Goal: Task Accomplishment & Management: Manage account settings

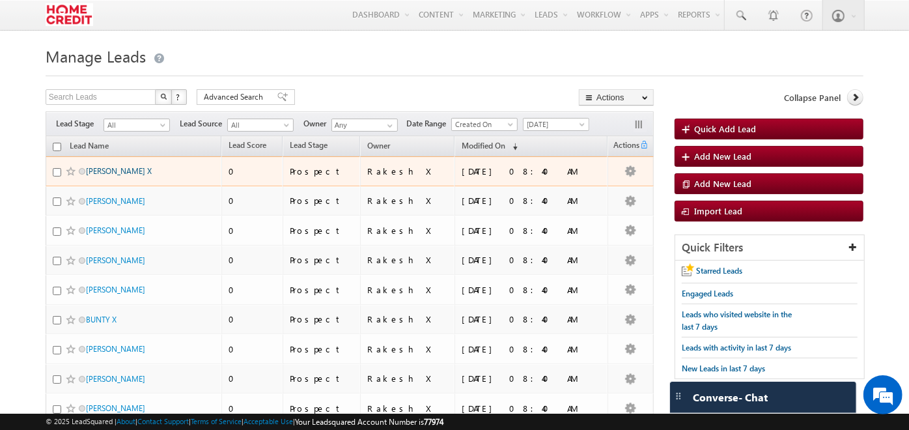
click at [109, 168] on link "CHITRASEN X" at bounding box center [119, 171] width 66 height 10
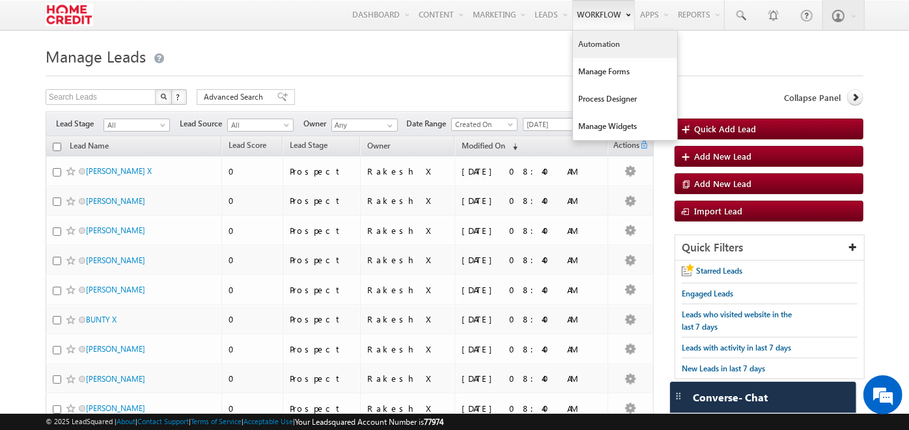
click at [583, 40] on link "Automation" at bounding box center [625, 44] width 104 height 27
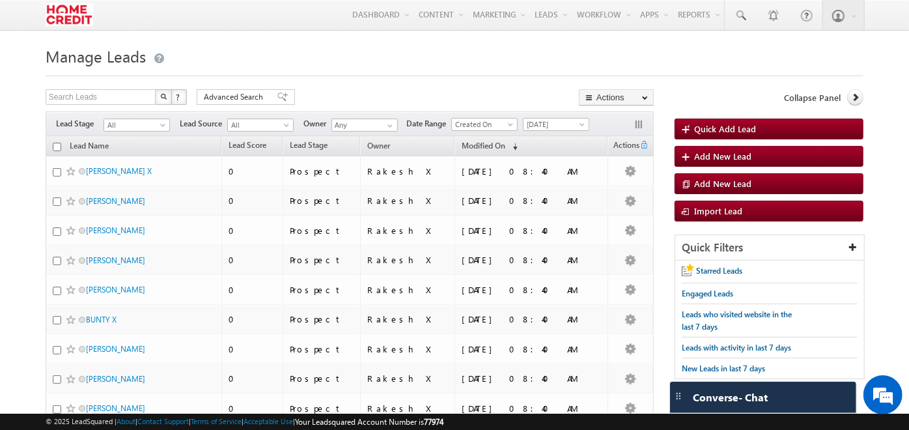
click at [53, 146] on input "checkbox" at bounding box center [57, 147] width 8 height 8
checkbox input "true"
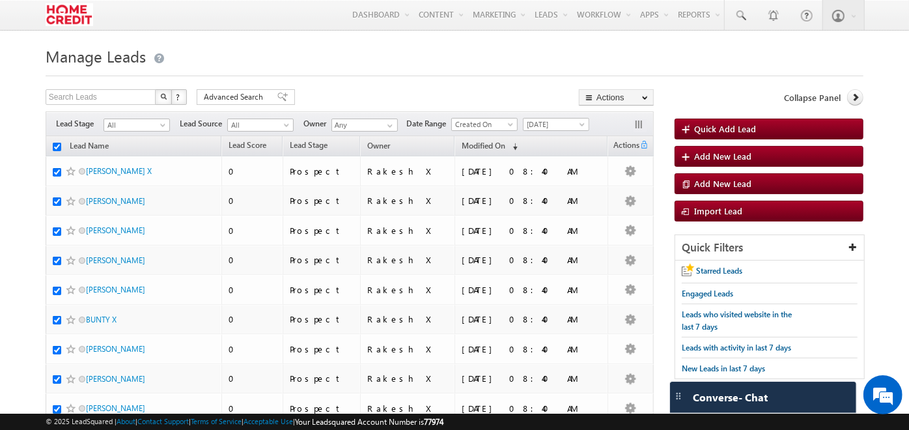
checkbox input "true"
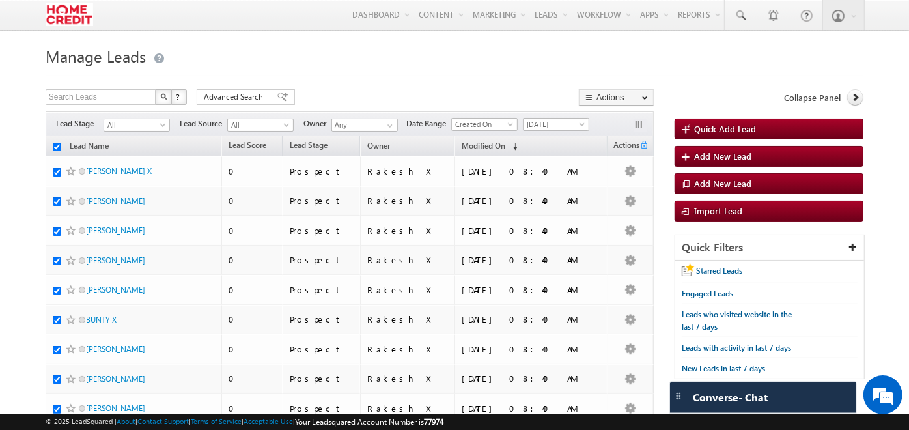
checkbox input "true"
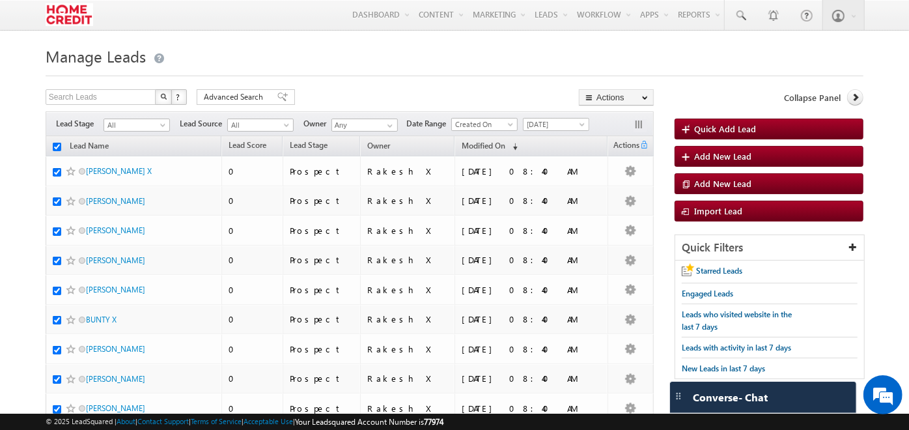
checkbox input "true"
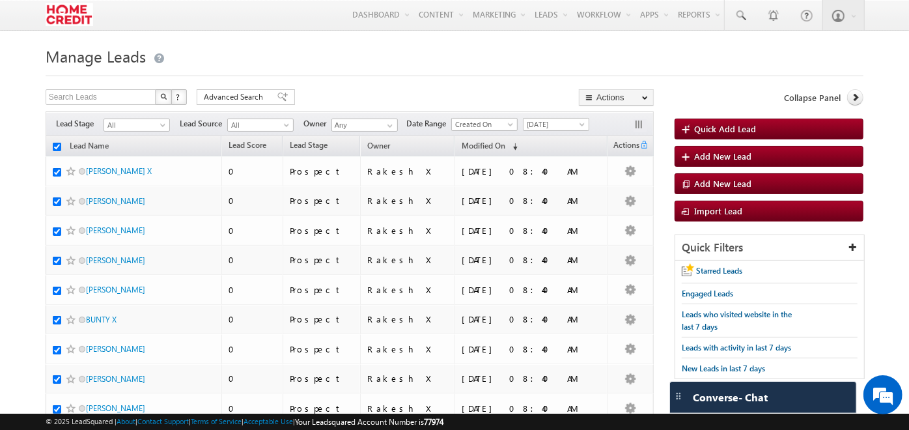
checkbox input "true"
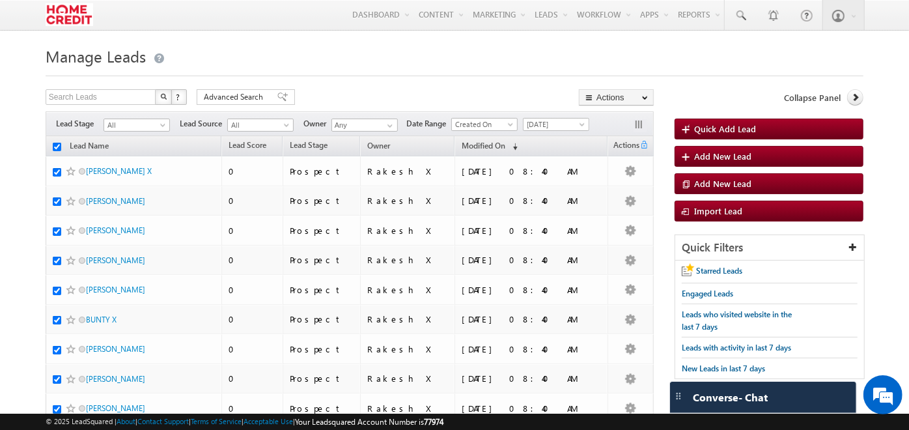
checkbox input "true"
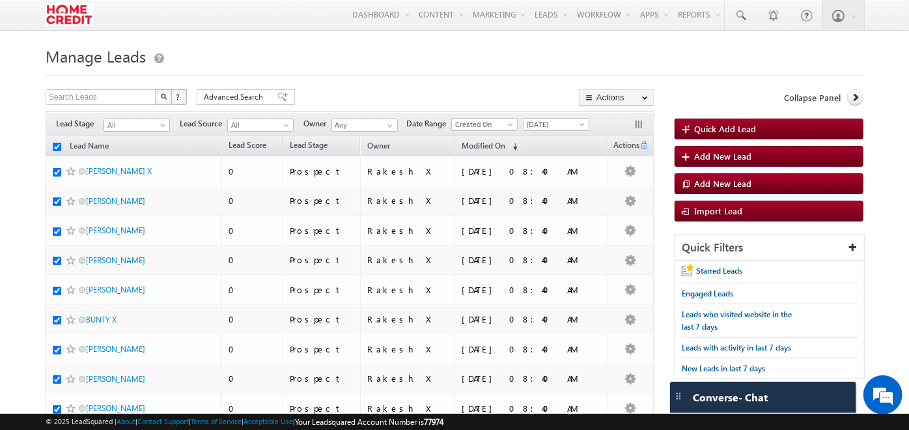
checkbox input "true"
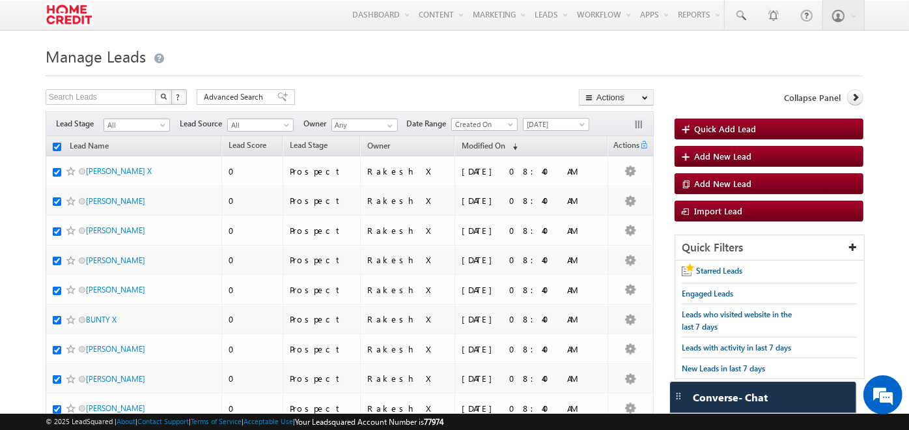
checkbox input "true"
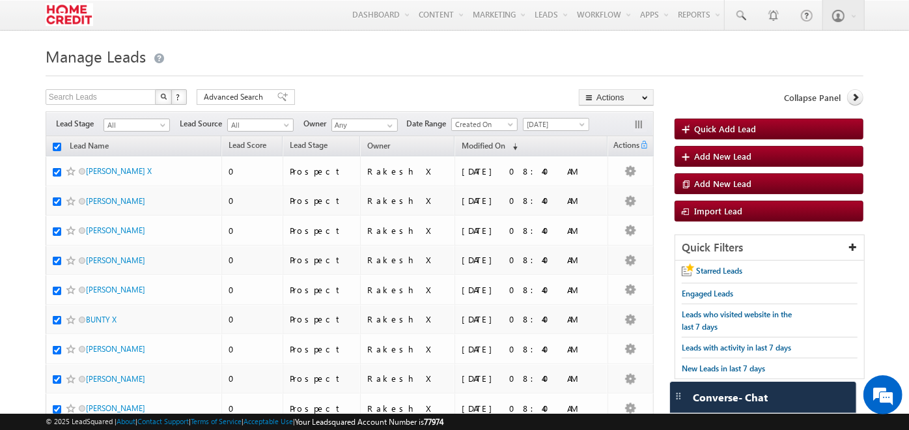
checkbox input "true"
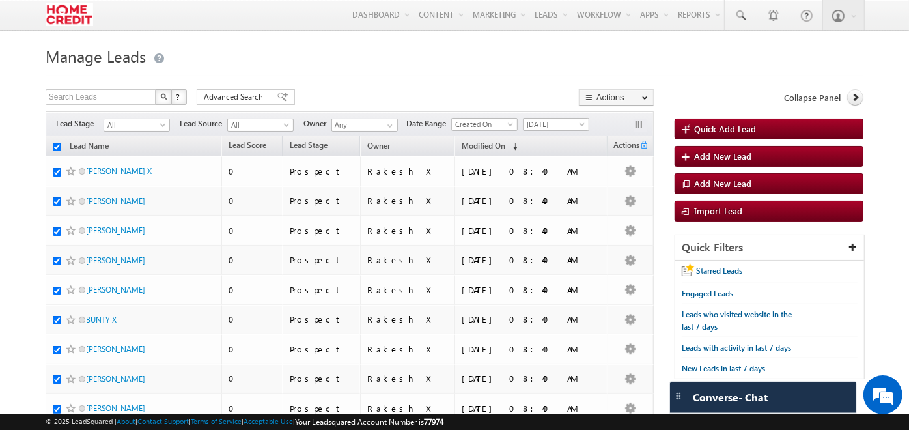
checkbox input "true"
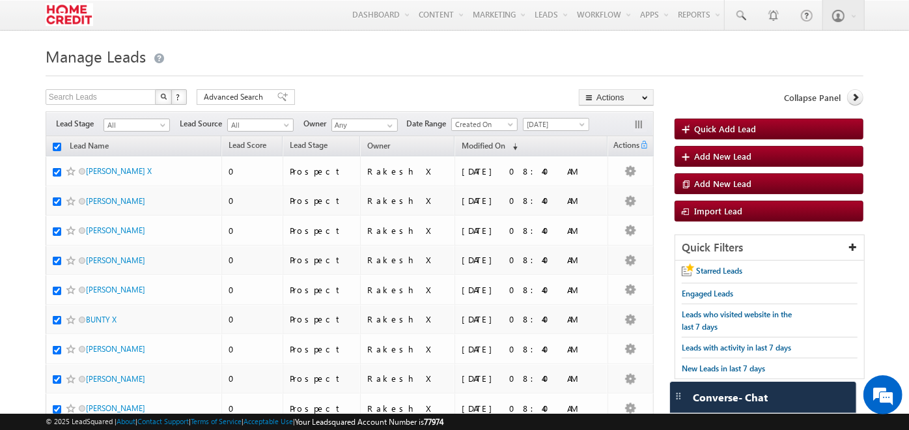
checkbox input "true"
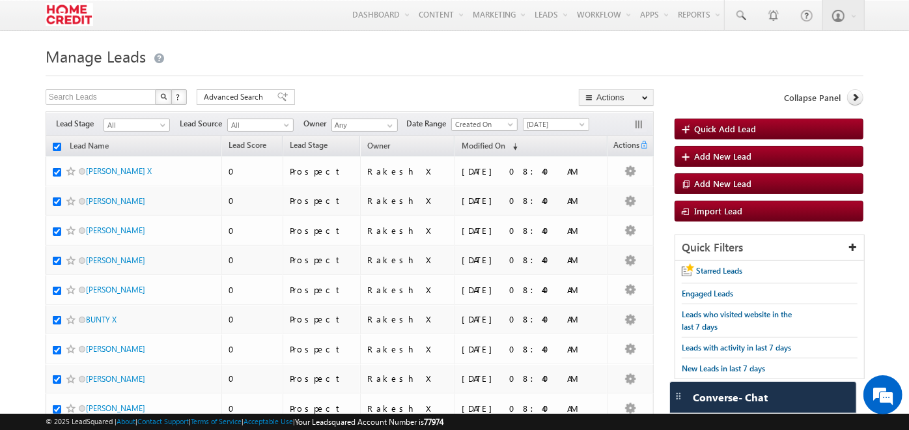
checkbox input "true"
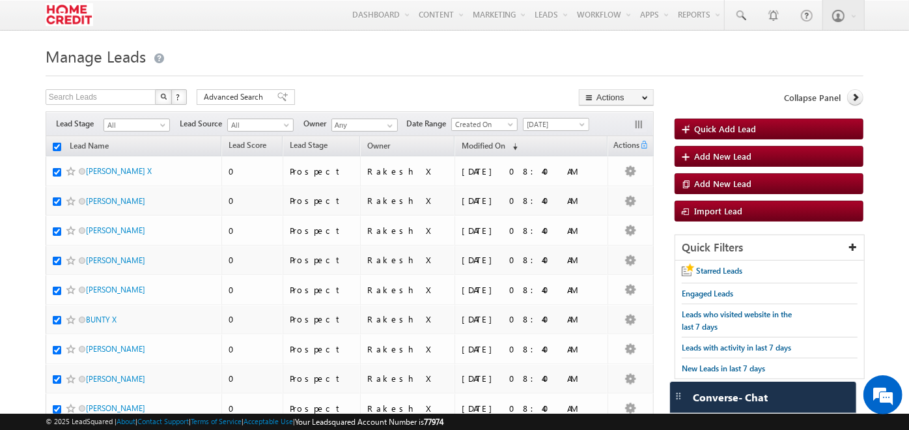
checkbox input "true"
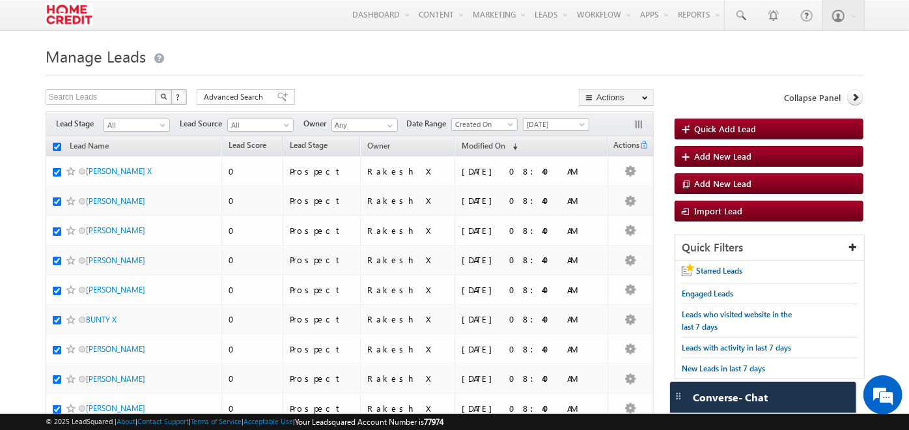
checkbox input "true"
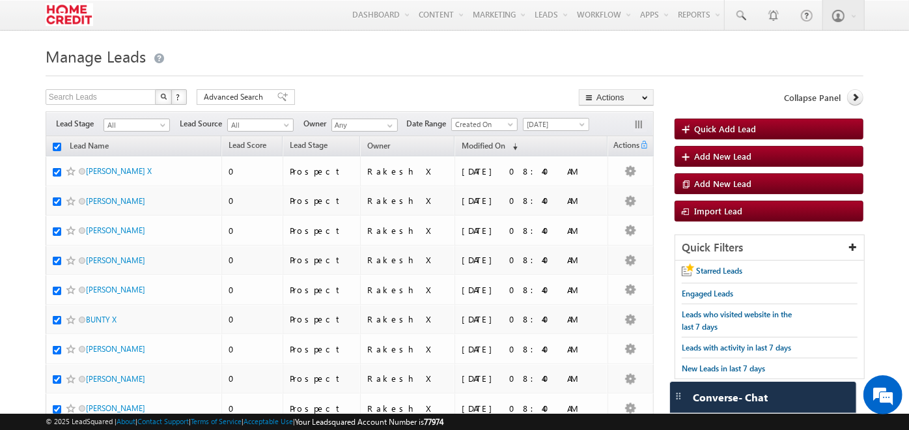
checkbox input "true"
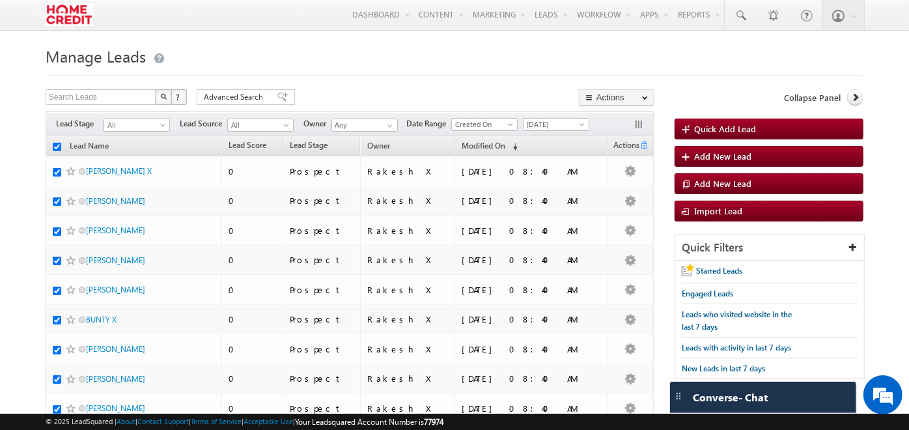
checkbox input "true"
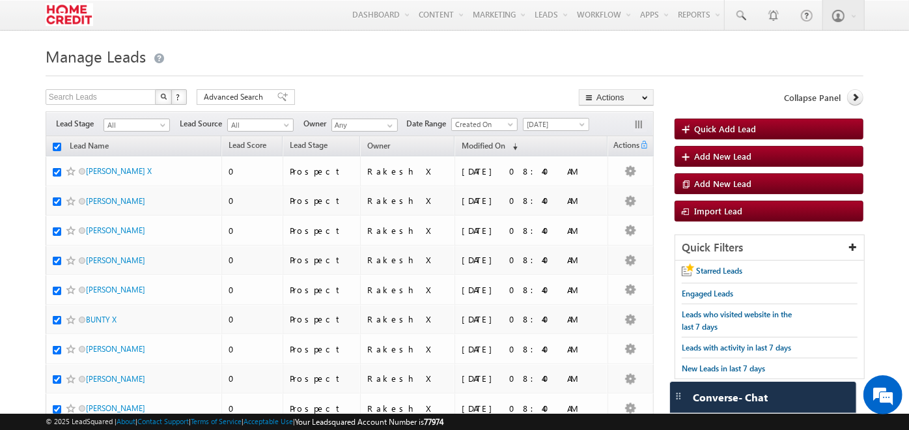
checkbox input "true"
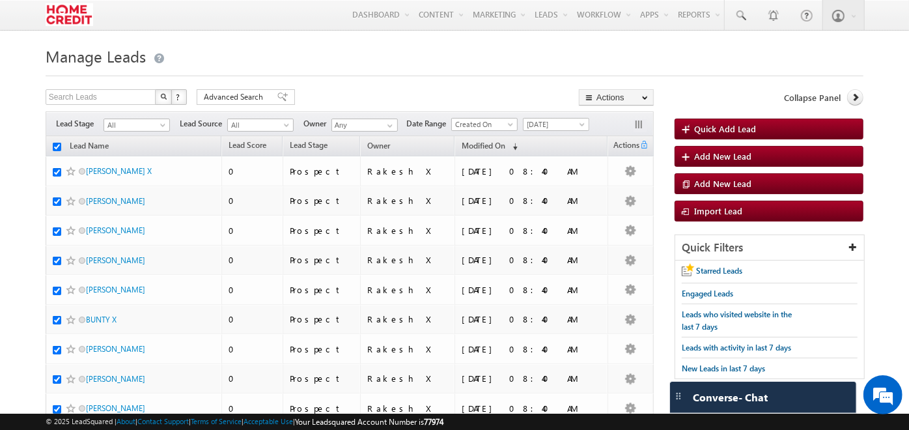
checkbox input "true"
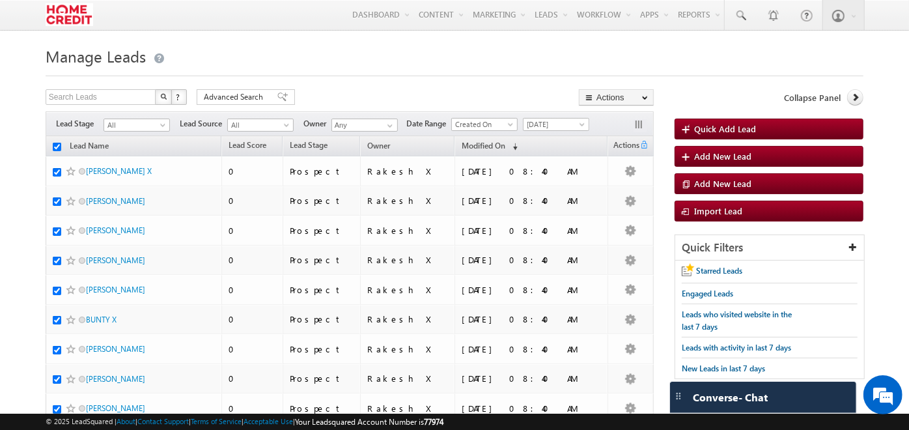
checkbox input "true"
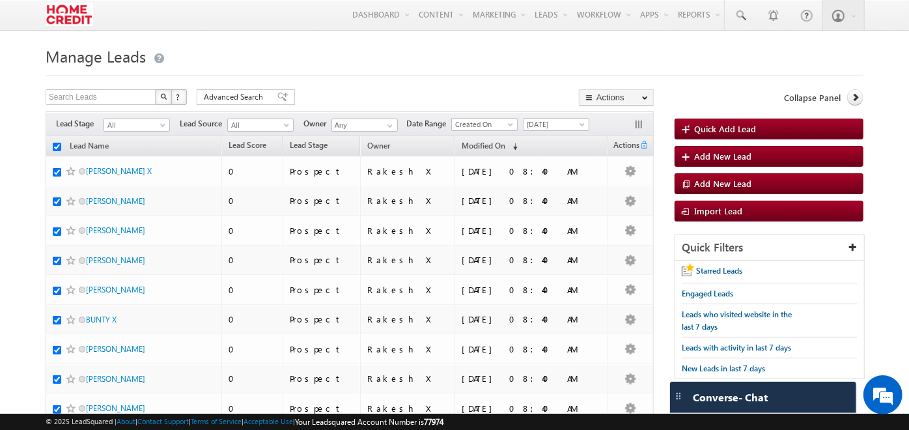
checkbox input "true"
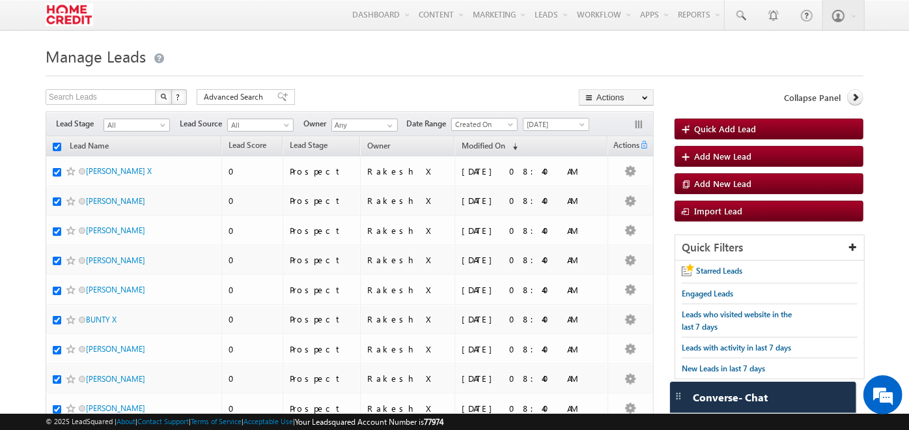
checkbox input "true"
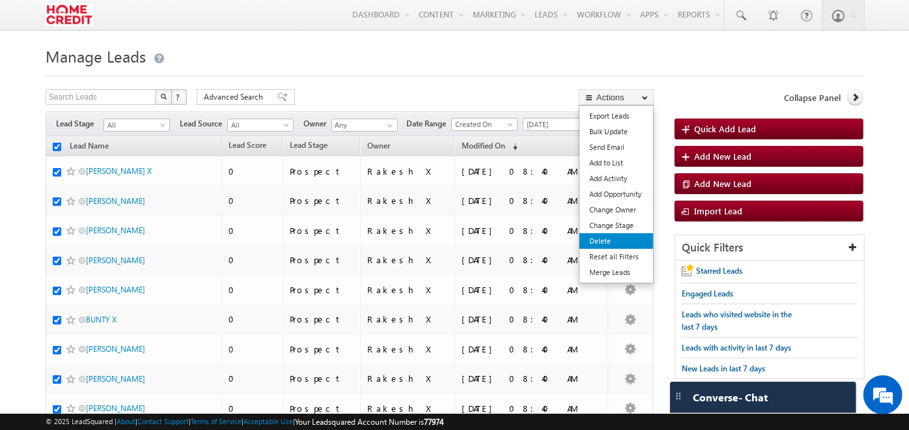
click at [615, 245] on link "Delete" at bounding box center [617, 241] width 74 height 16
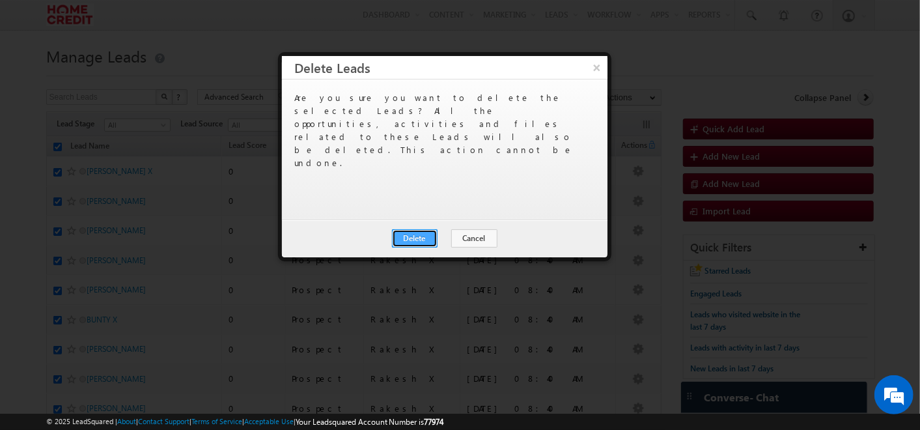
click at [430, 230] on button "Delete" at bounding box center [415, 238] width 46 height 18
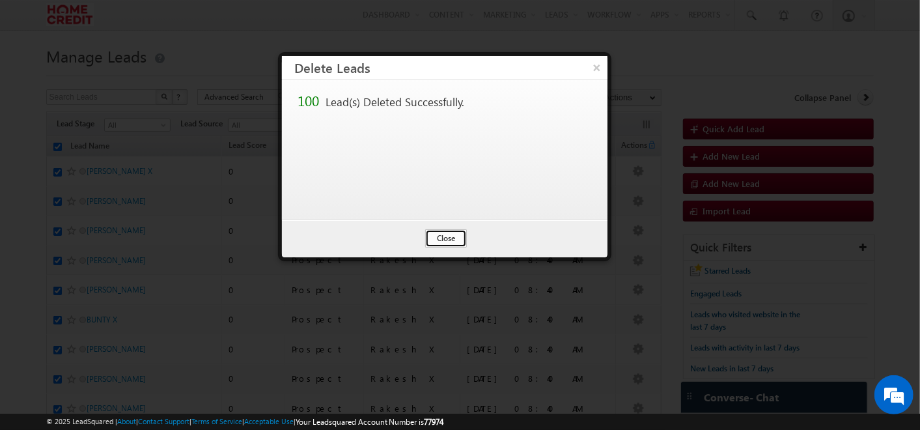
click at [451, 234] on button "Close" at bounding box center [446, 238] width 42 height 18
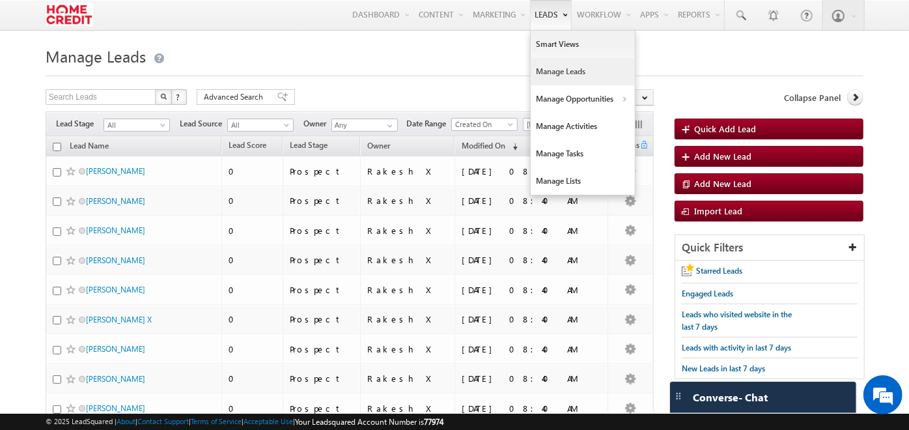
click at [557, 65] on link "Manage Leads" at bounding box center [583, 71] width 104 height 27
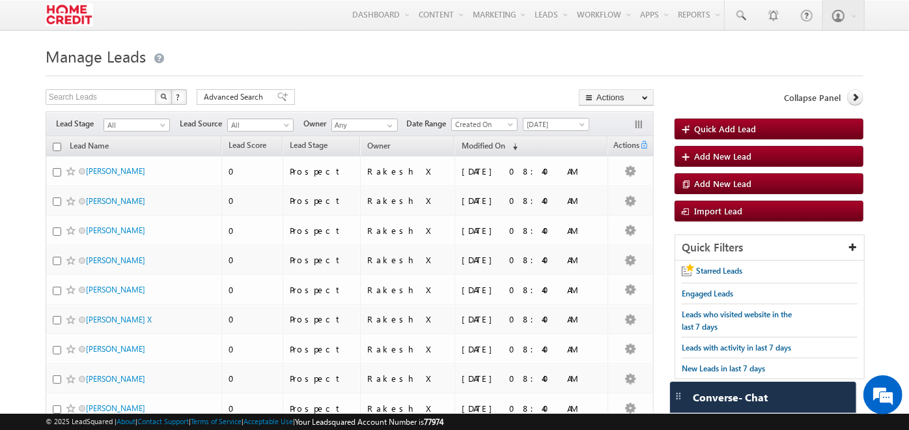
click at [58, 145] on input "checkbox" at bounding box center [57, 147] width 8 height 8
checkbox input "true"
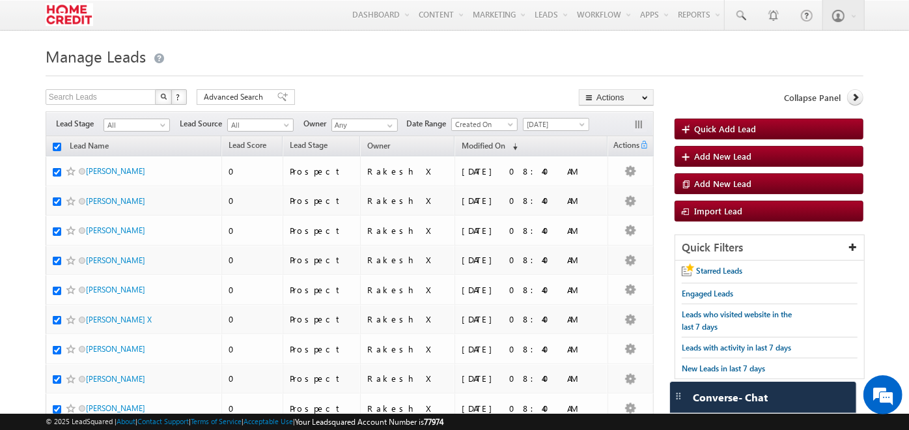
checkbox input "true"
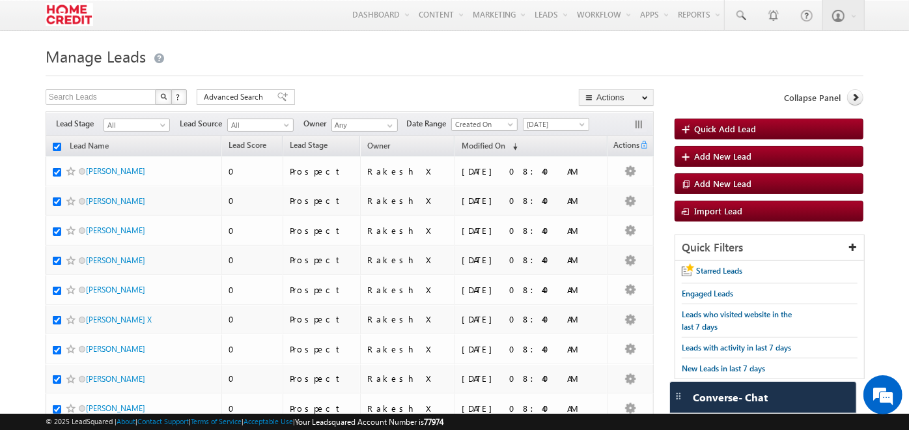
checkbox input "true"
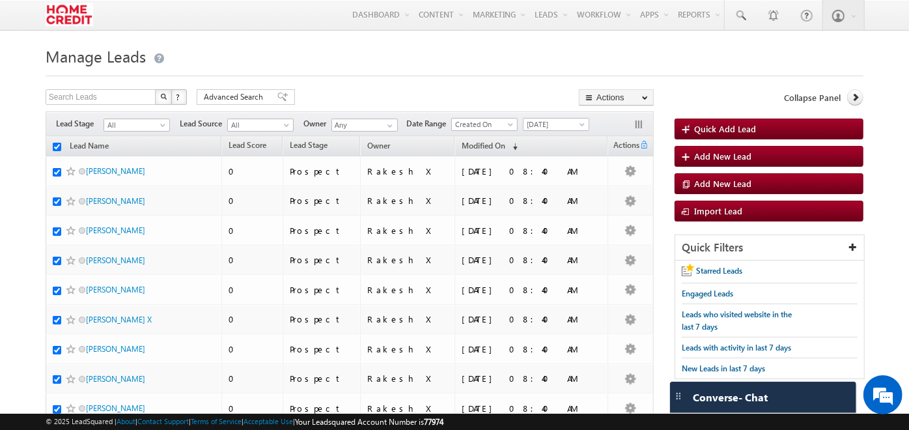
checkbox input "true"
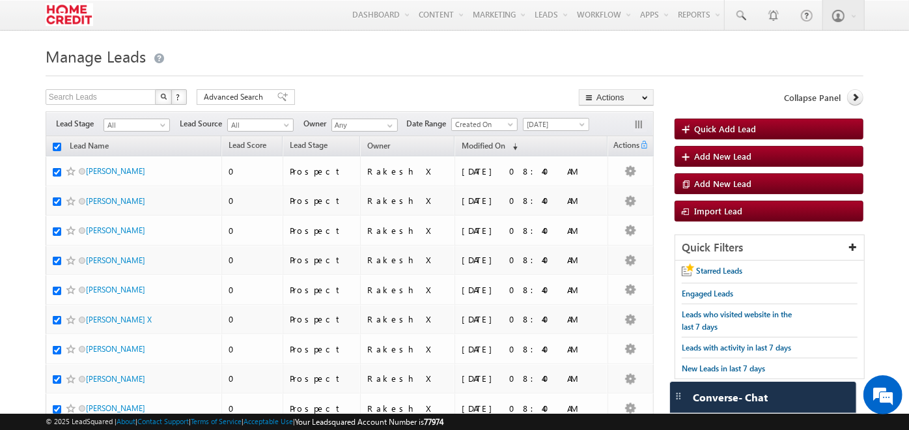
checkbox input "true"
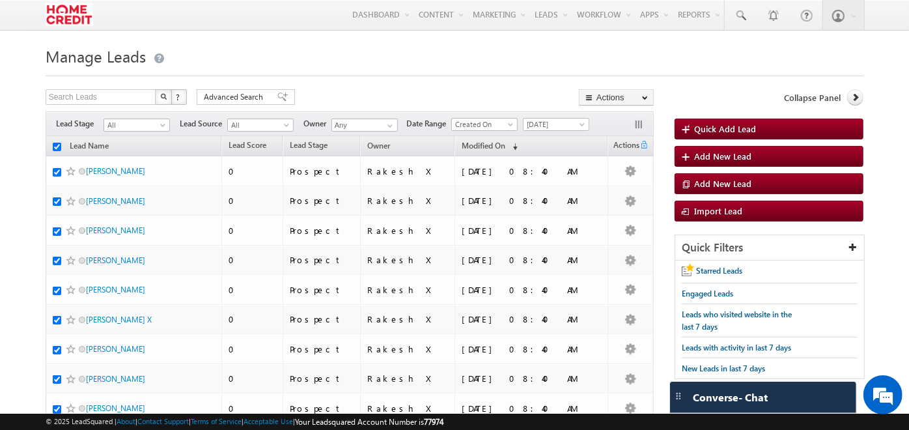
checkbox input "true"
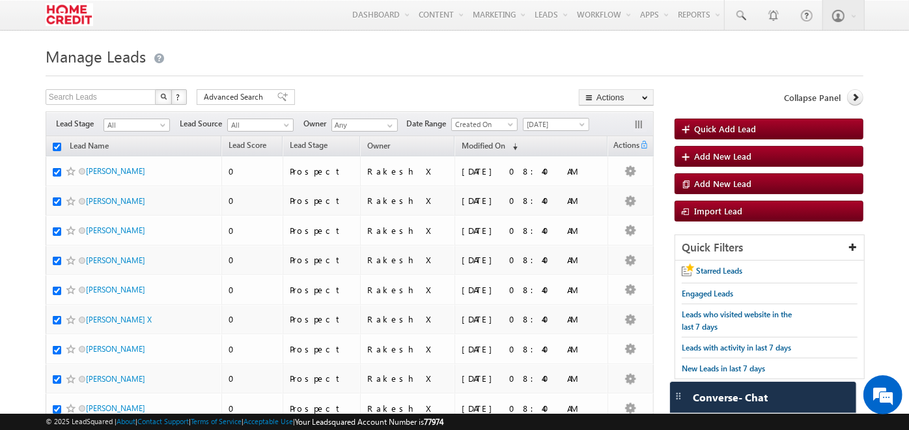
checkbox input "true"
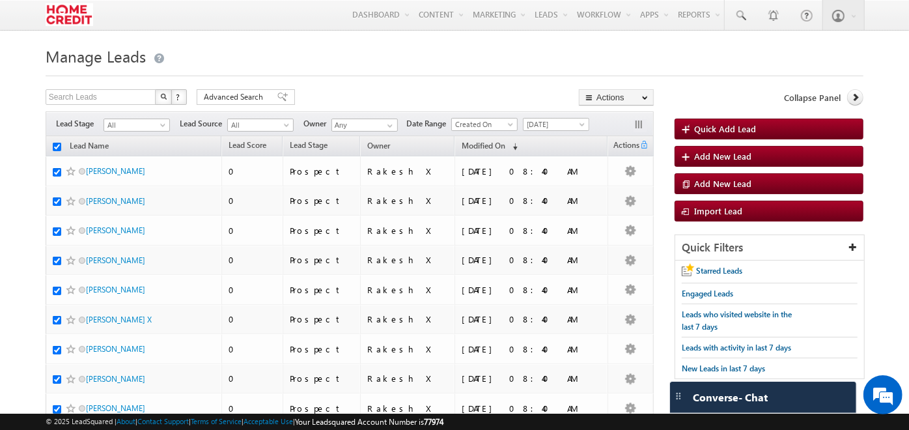
checkbox input "true"
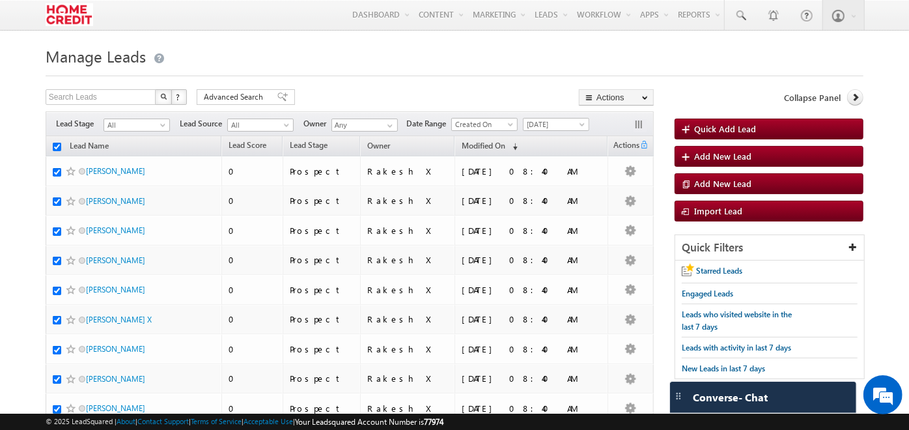
checkbox input "true"
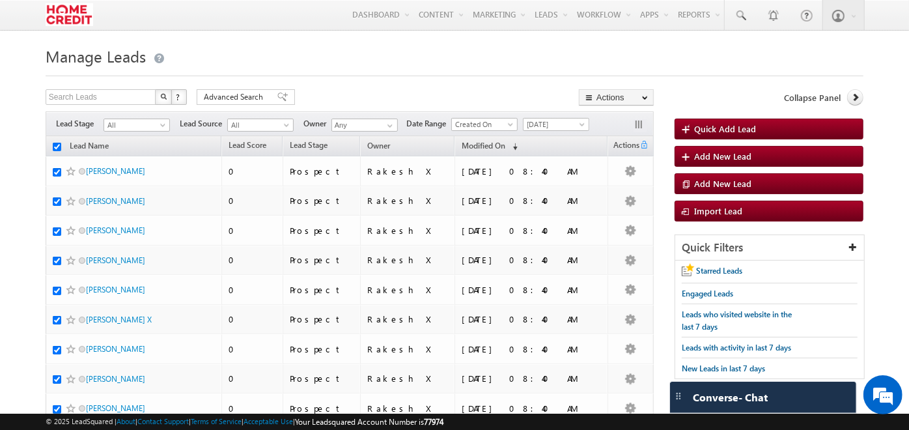
checkbox input "true"
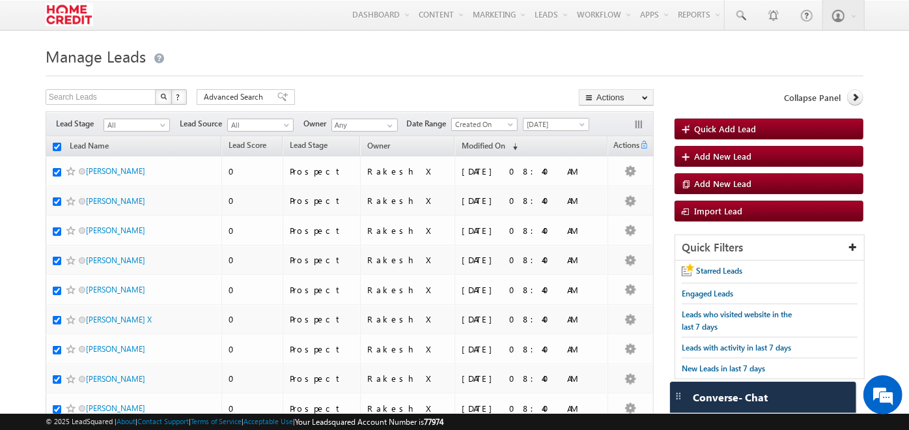
checkbox input "true"
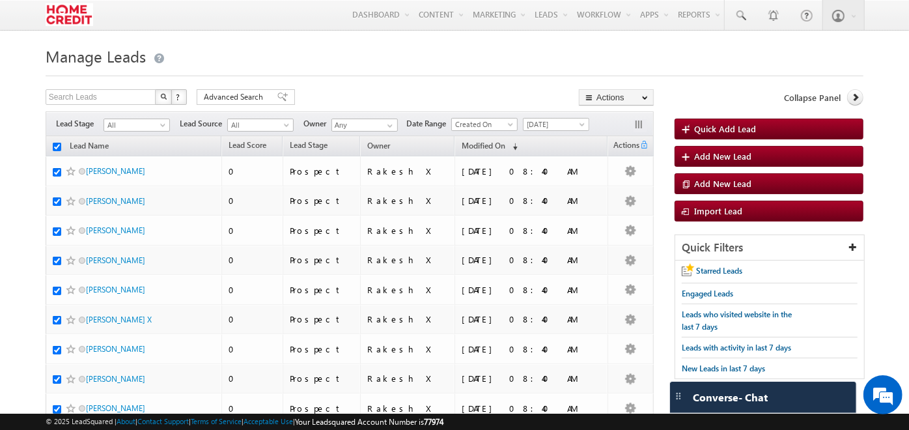
checkbox input "true"
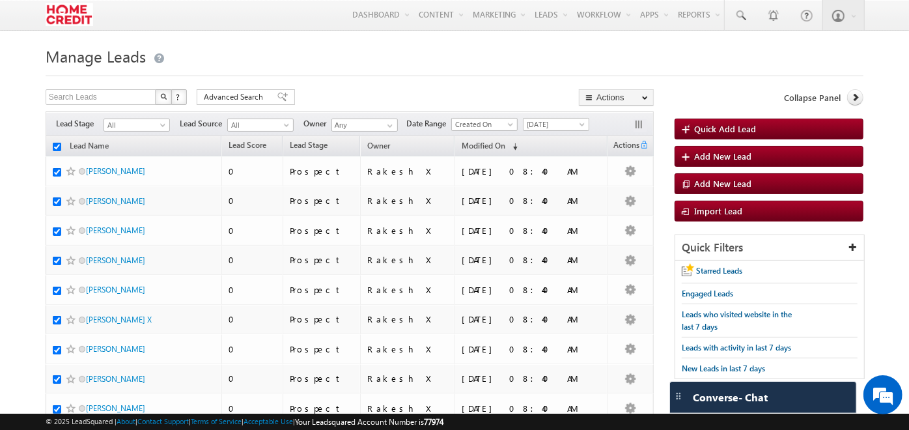
checkbox input "true"
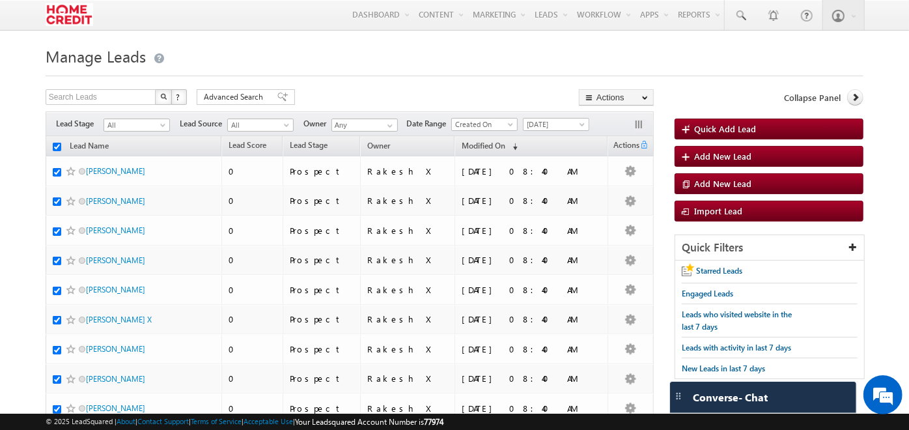
checkbox input "true"
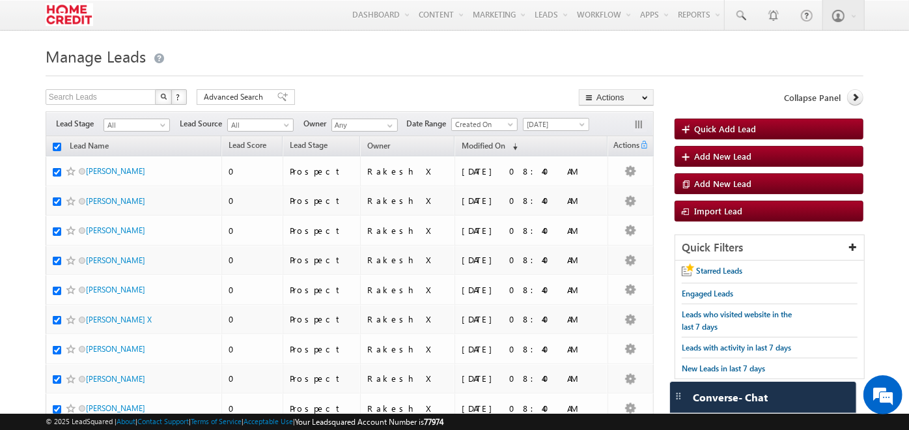
checkbox input "true"
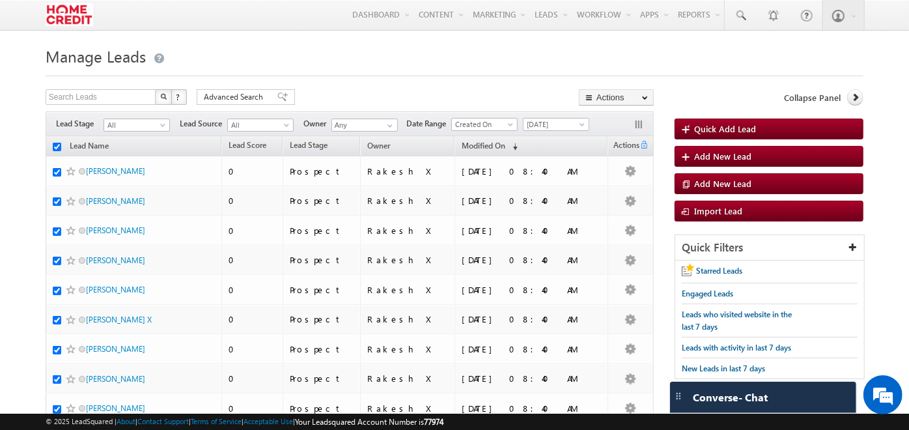
checkbox input "true"
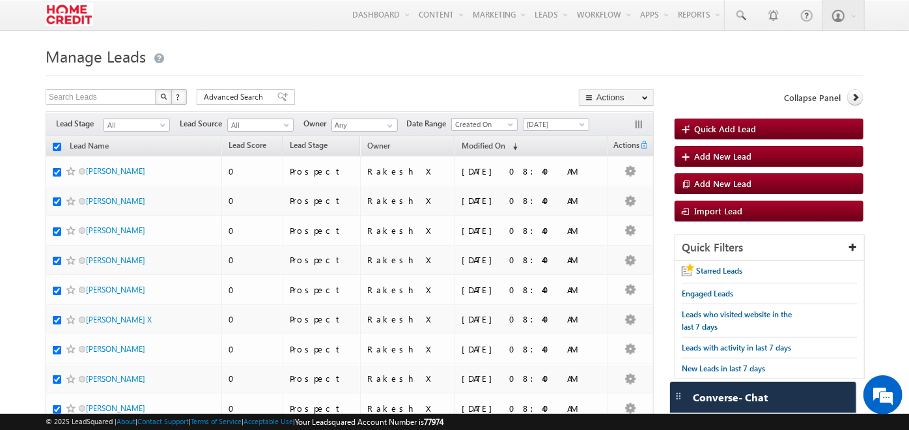
checkbox input "true"
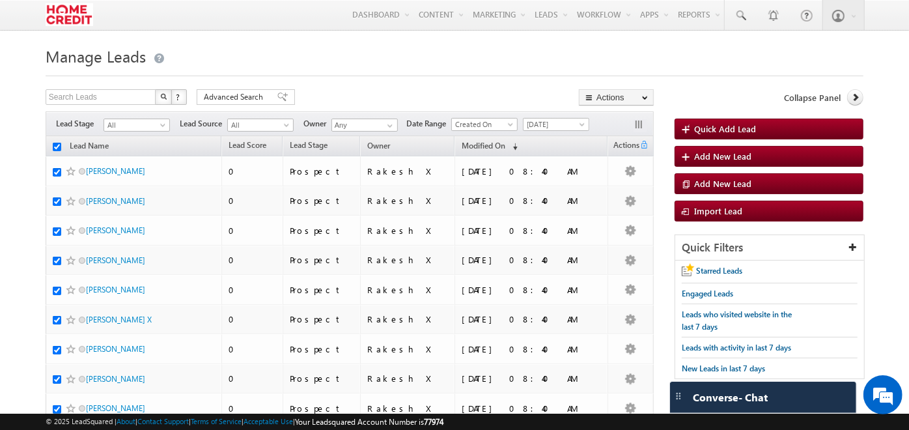
checkbox input "true"
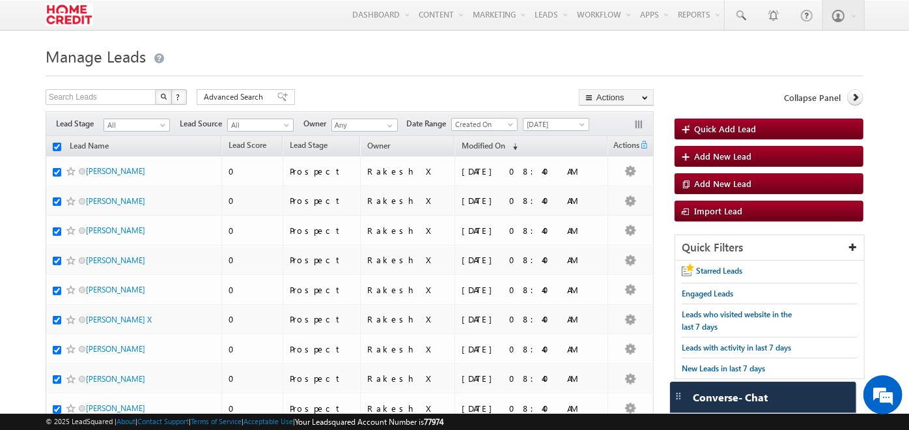
checkbox input "true"
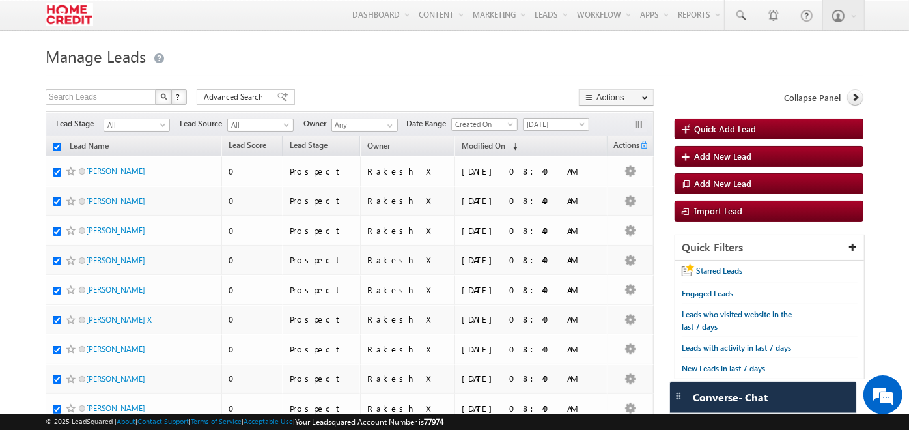
checkbox input "true"
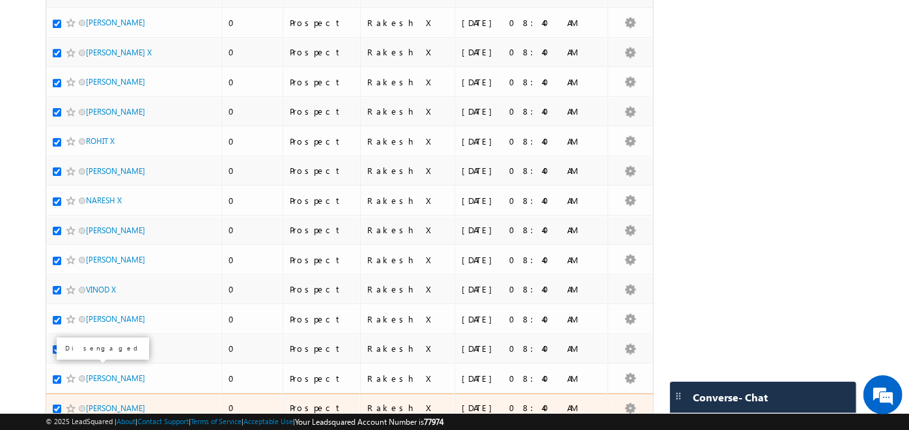
scroll to position [2764, 0]
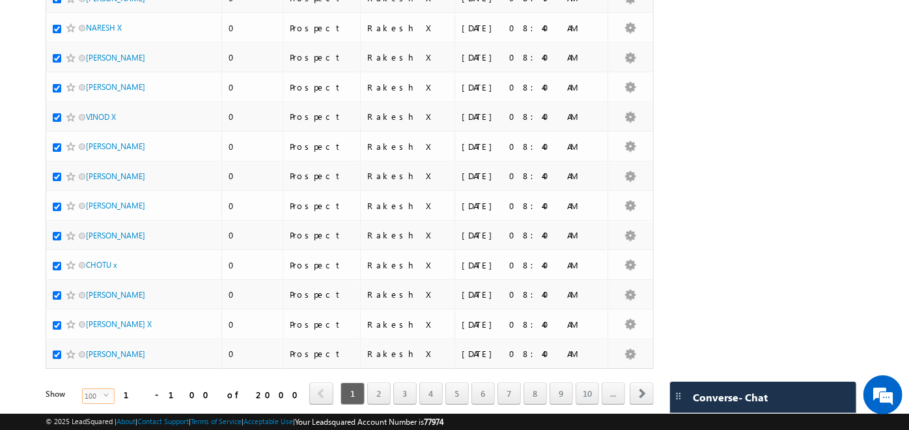
click at [83, 389] on span "100" at bounding box center [93, 396] width 21 height 14
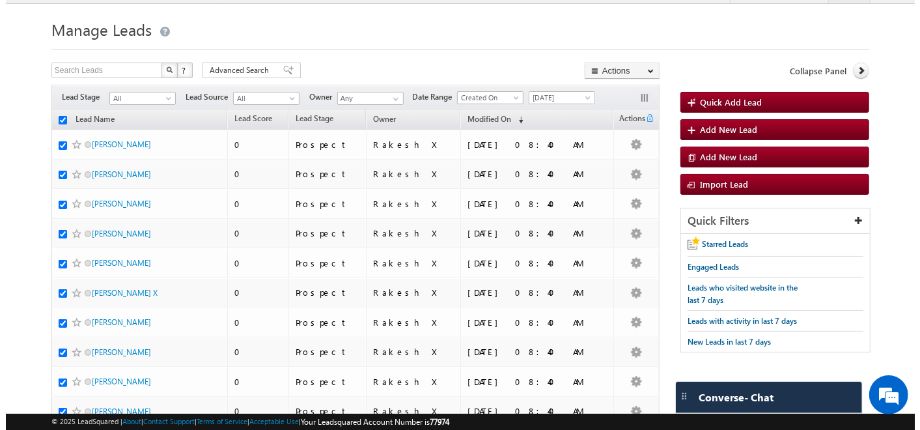
scroll to position [0, 0]
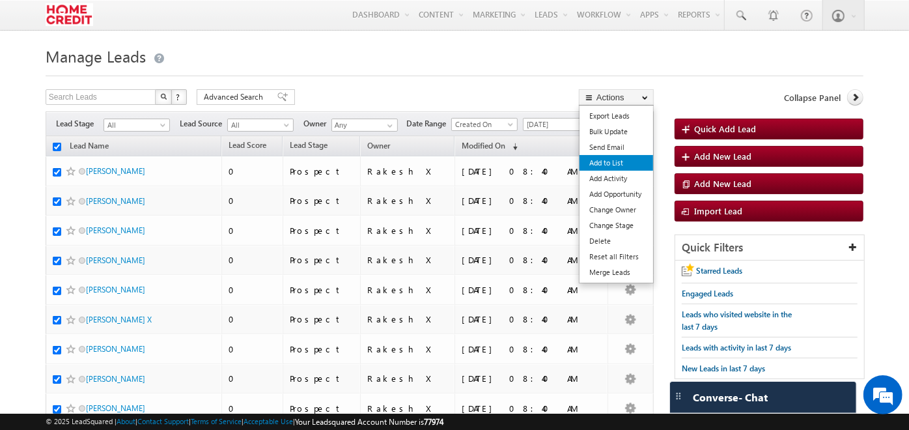
click at [616, 161] on link "Add to List" at bounding box center [617, 163] width 74 height 16
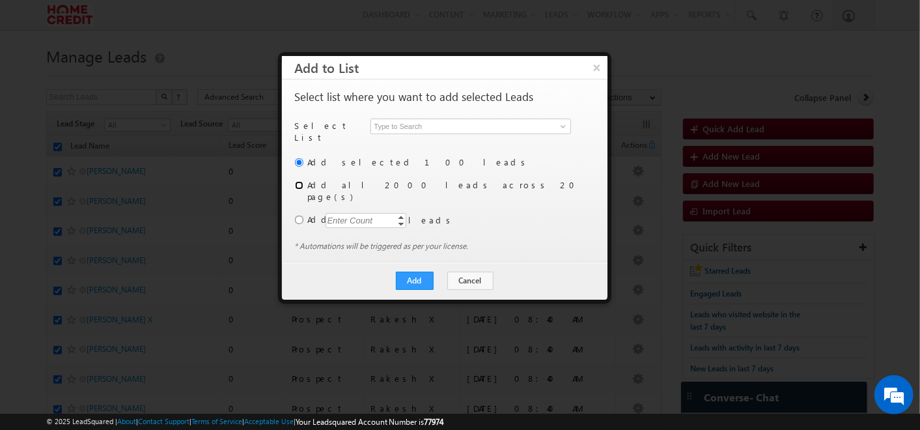
click at [297, 181] on input "radio" at bounding box center [299, 185] width 8 height 8
click at [527, 126] on input at bounding box center [471, 127] width 200 height 16
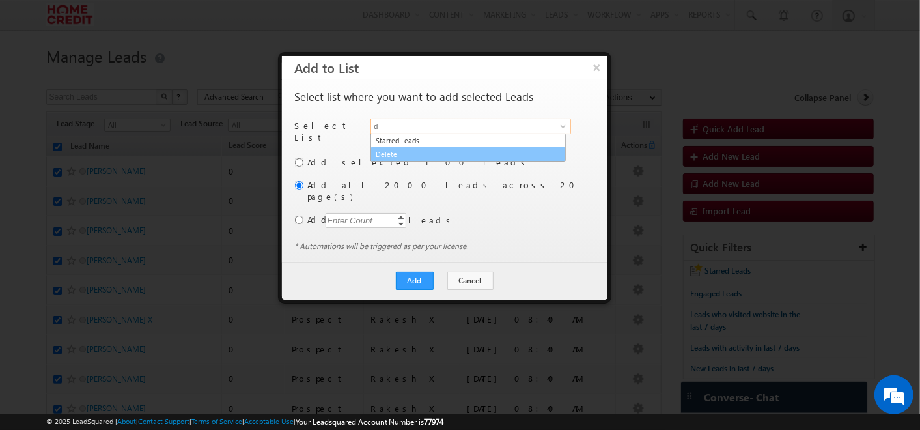
click at [506, 156] on link "Delete" at bounding box center [468, 154] width 195 height 15
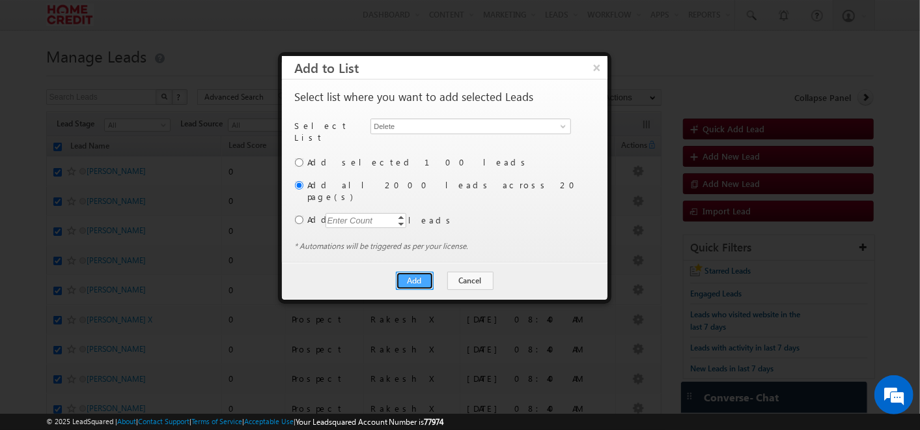
click at [425, 272] on button "Add" at bounding box center [415, 281] width 38 height 18
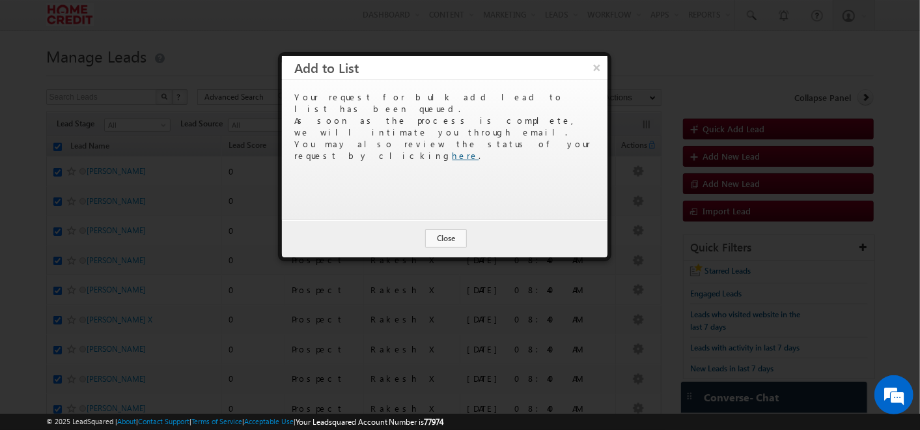
click at [479, 150] on link "here" at bounding box center [466, 155] width 27 height 11
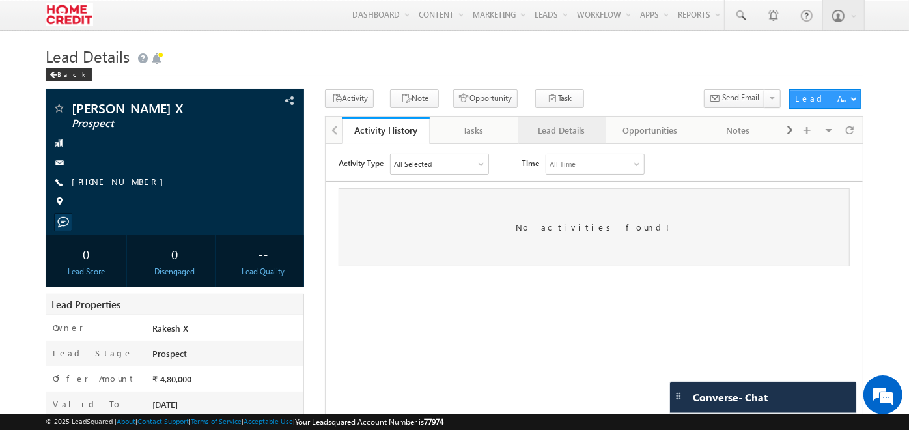
click at [552, 122] on link "Lead Details" at bounding box center [562, 130] width 88 height 27
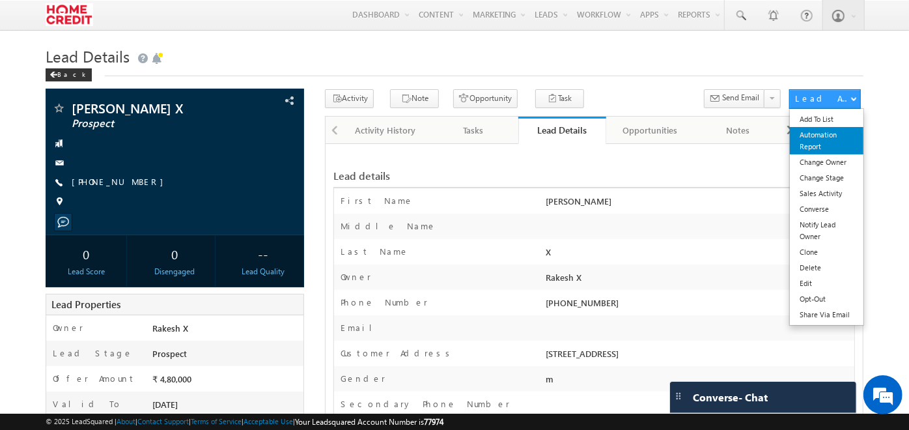
click at [826, 143] on link "Automation Report" at bounding box center [827, 140] width 74 height 27
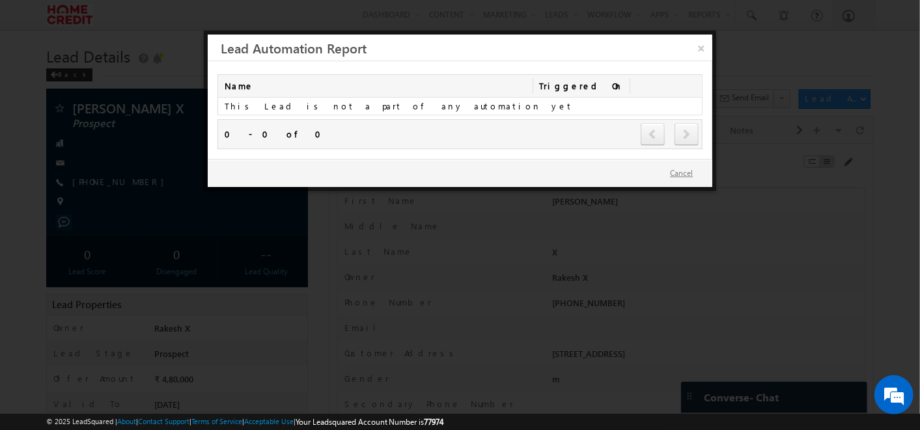
click at [687, 176] on button "Cancel" at bounding box center [681, 173] width 49 height 19
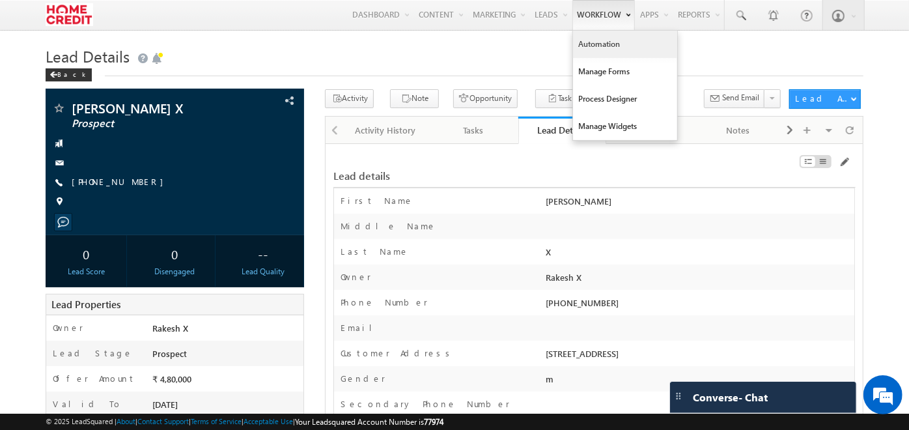
click at [597, 48] on link "Automation" at bounding box center [625, 44] width 104 height 27
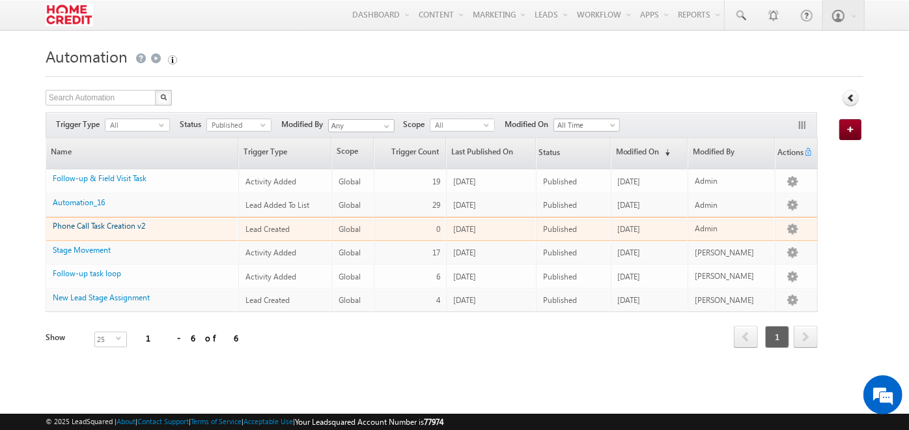
click at [105, 224] on link "Phone Call Task Creation v2" at bounding box center [99, 226] width 92 height 10
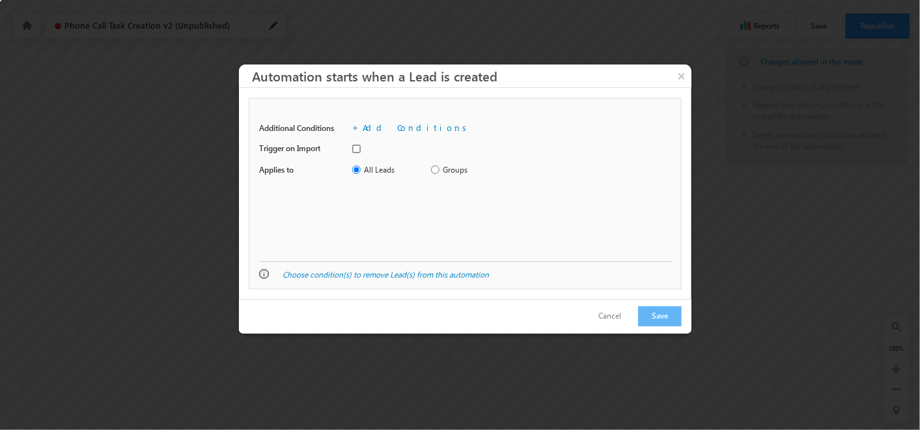
click at [360, 150] on input "checkbox" at bounding box center [356, 149] width 8 height 8
checkbox input "true"
click at [652, 322] on button "Save" at bounding box center [660, 316] width 44 height 20
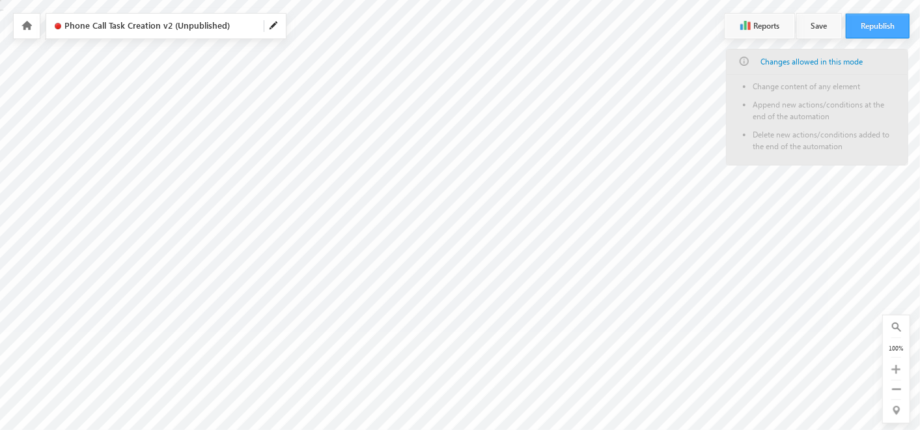
click at [875, 31] on button "Republish" at bounding box center [878, 26] width 64 height 25
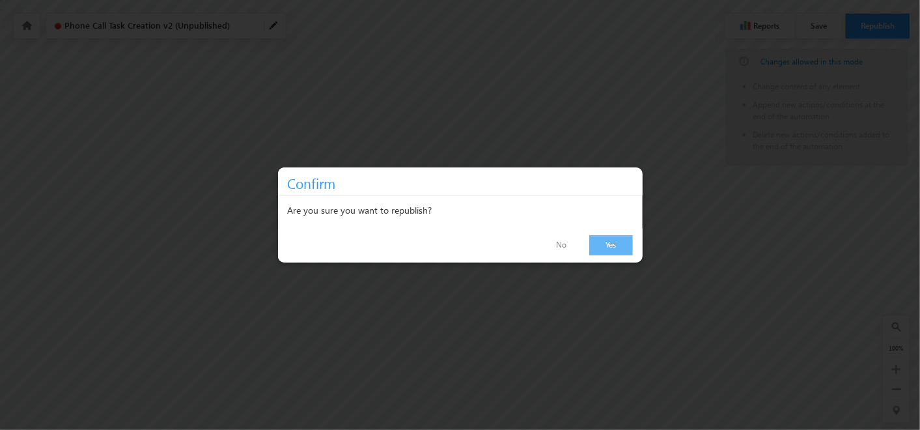
click at [604, 247] on link "Yes" at bounding box center [611, 245] width 44 height 20
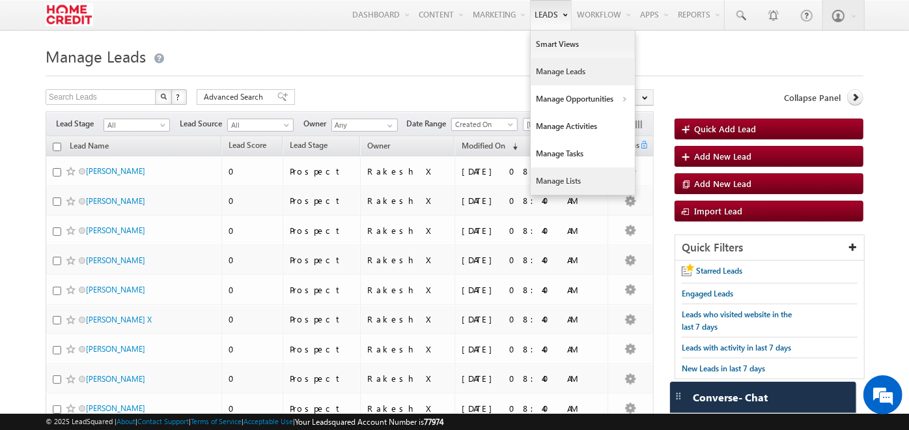
click at [550, 182] on link "Manage Lists" at bounding box center [583, 180] width 104 height 27
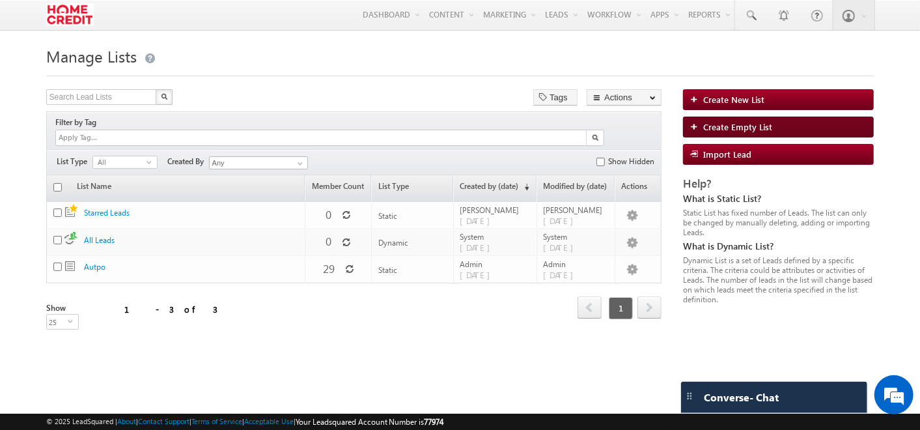
click at [732, 125] on span "Create Empty List" at bounding box center [737, 126] width 69 height 11
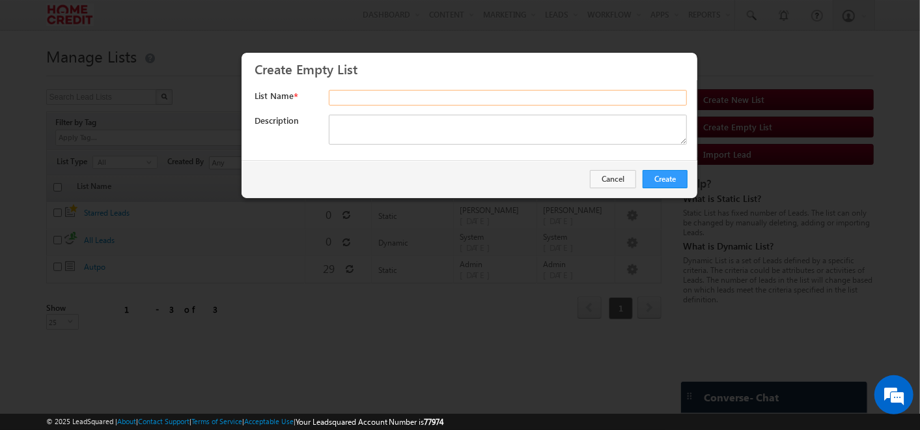
click at [507, 102] on input "text" at bounding box center [508, 98] width 358 height 16
type input "Delete"
click at [669, 184] on button "Create" at bounding box center [665, 179] width 45 height 18
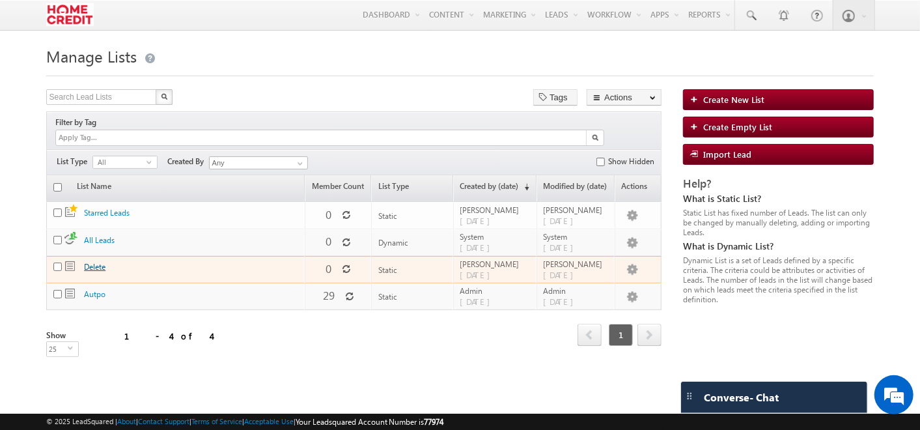
click at [101, 262] on link "Delete" at bounding box center [94, 267] width 21 height 10
click at [87, 262] on link "Delete" at bounding box center [94, 267] width 21 height 10
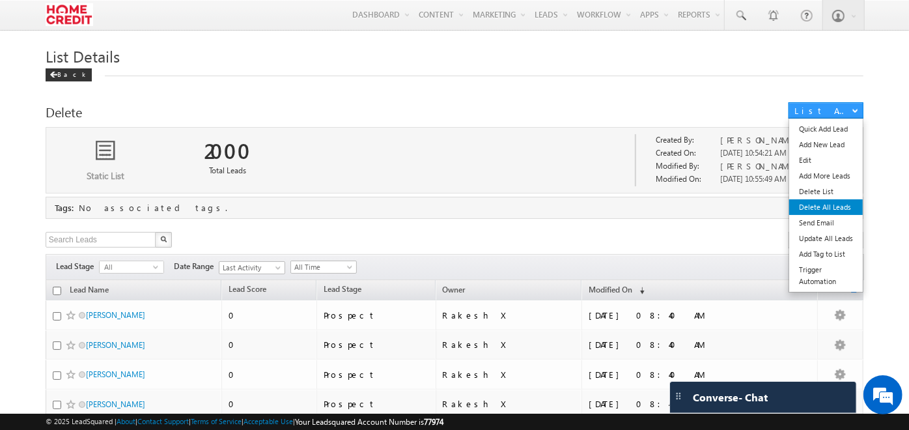
click at [819, 210] on link "Delete All Leads" at bounding box center [826, 207] width 74 height 16
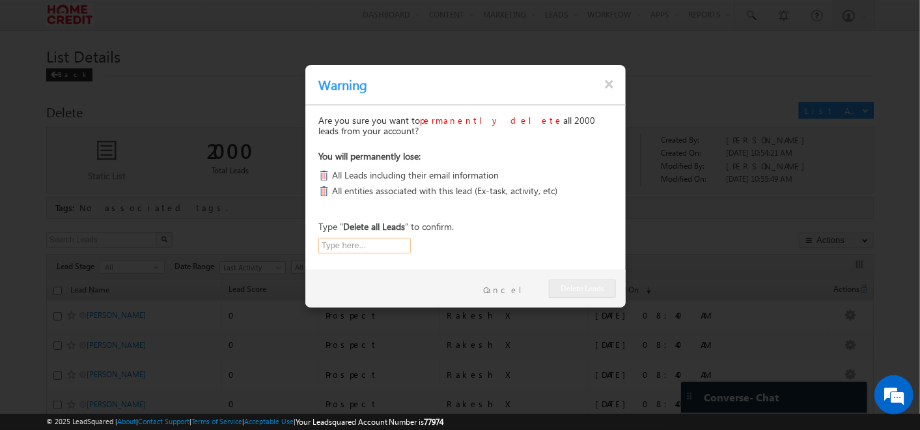
click at [356, 244] on input "text" at bounding box center [364, 246] width 92 height 16
type input "Delete all Leads"
click at [592, 288] on button "Delete Leads" at bounding box center [582, 288] width 67 height 18
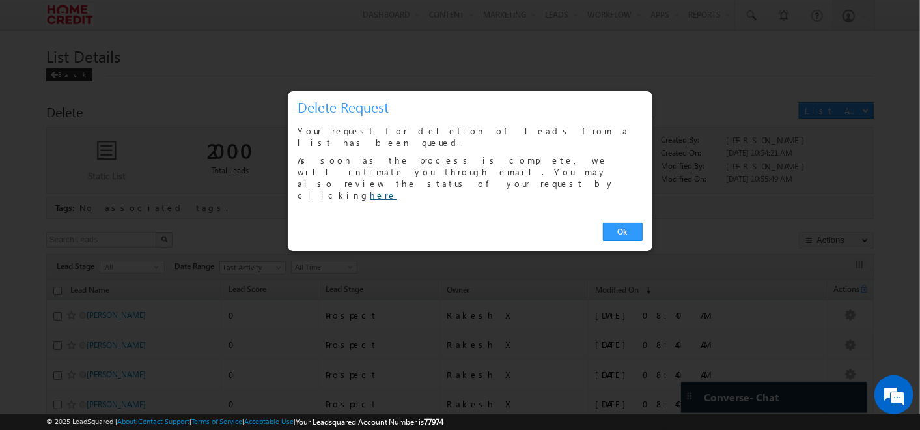
click at [397, 189] on link "here" at bounding box center [384, 194] width 27 height 11
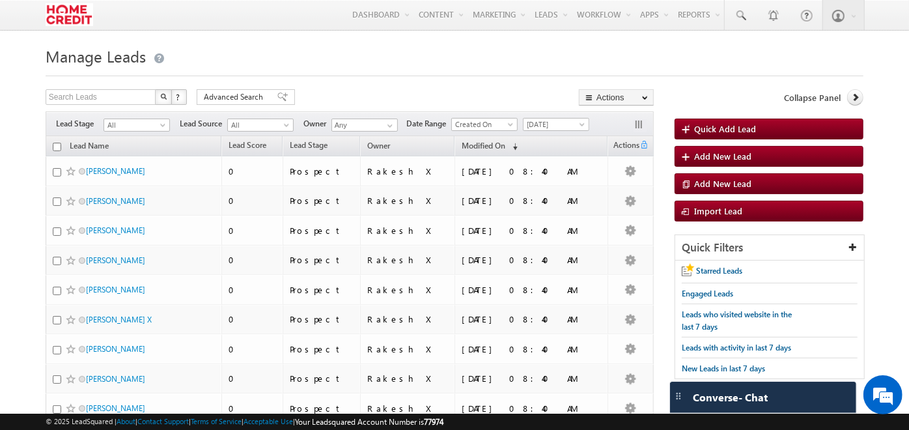
click at [57, 148] on input "checkbox" at bounding box center [57, 147] width 8 height 8
checkbox input "true"
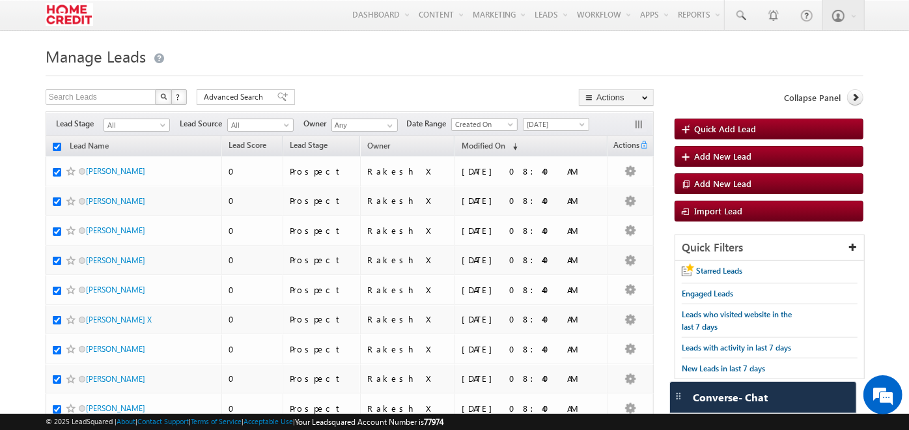
checkbox input "true"
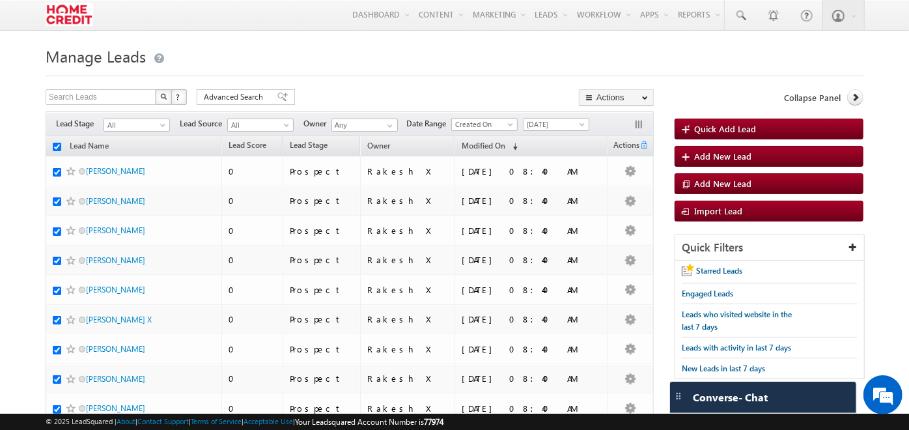
checkbox input "true"
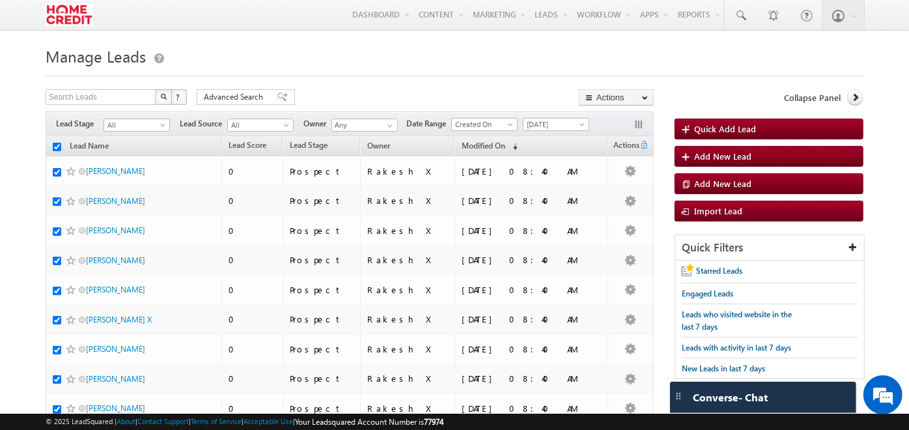
checkbox input "true"
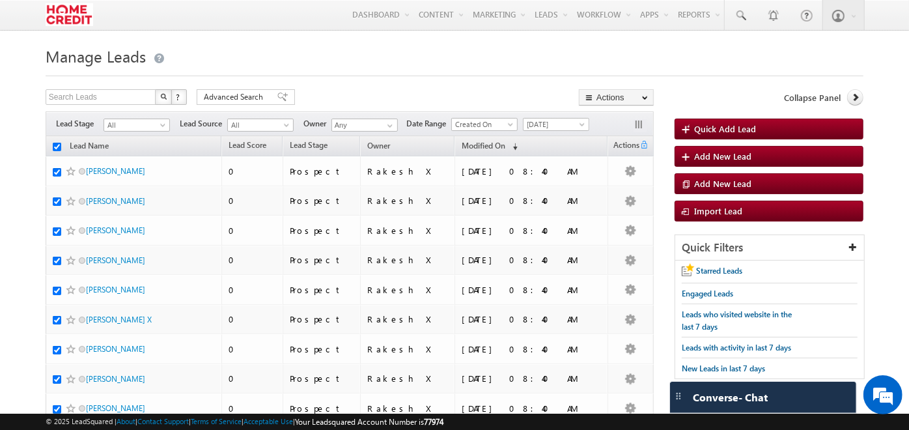
checkbox input "true"
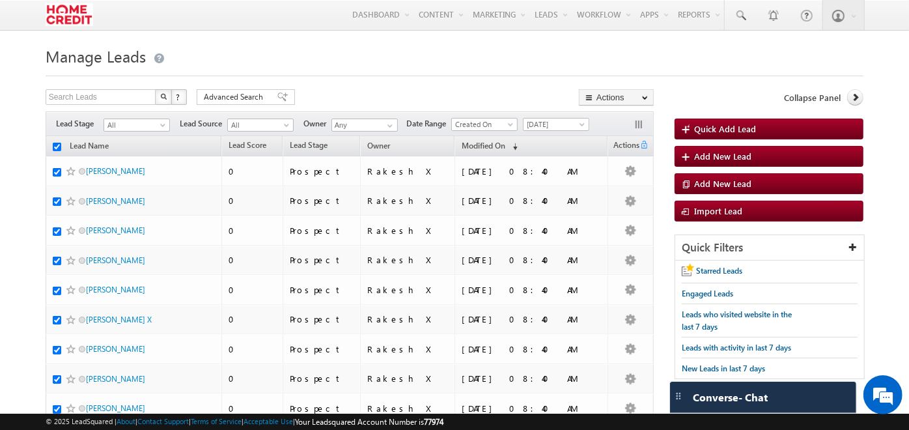
checkbox input "true"
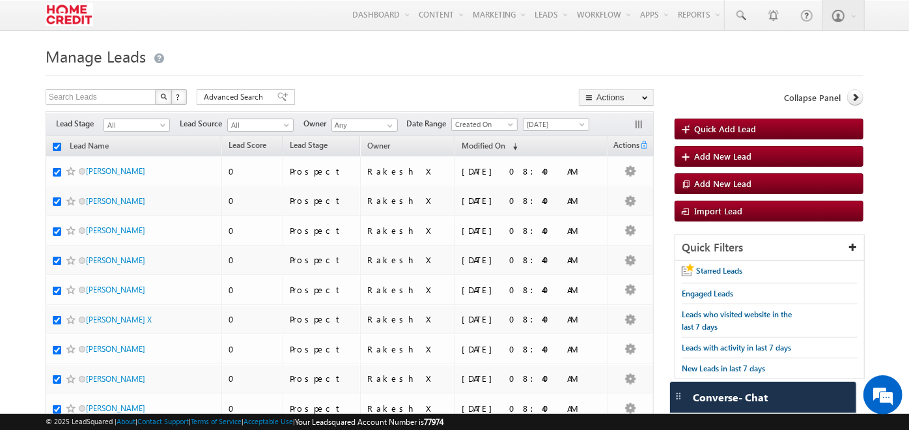
checkbox input "true"
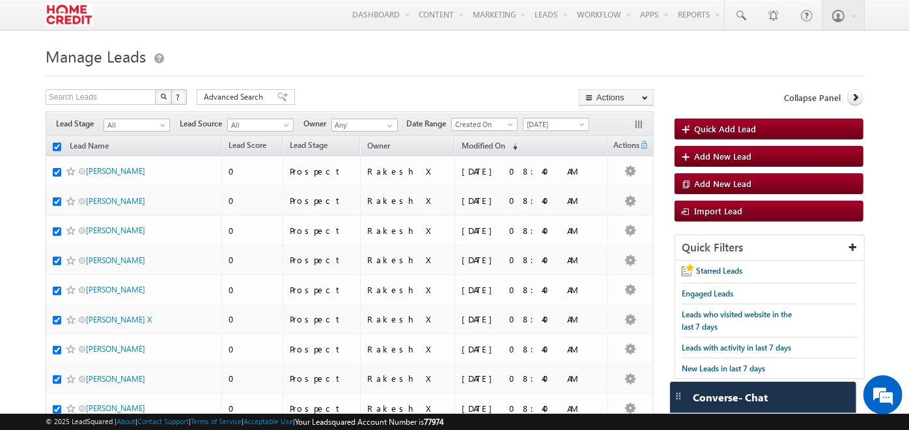
checkbox input "true"
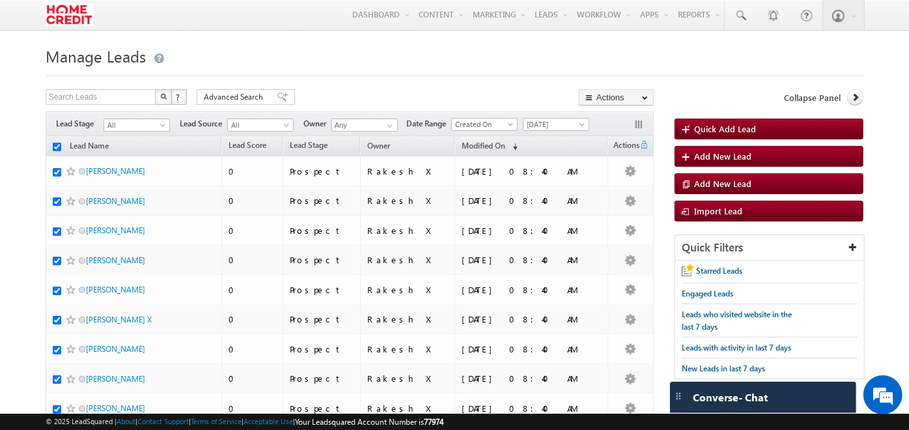
checkbox input "true"
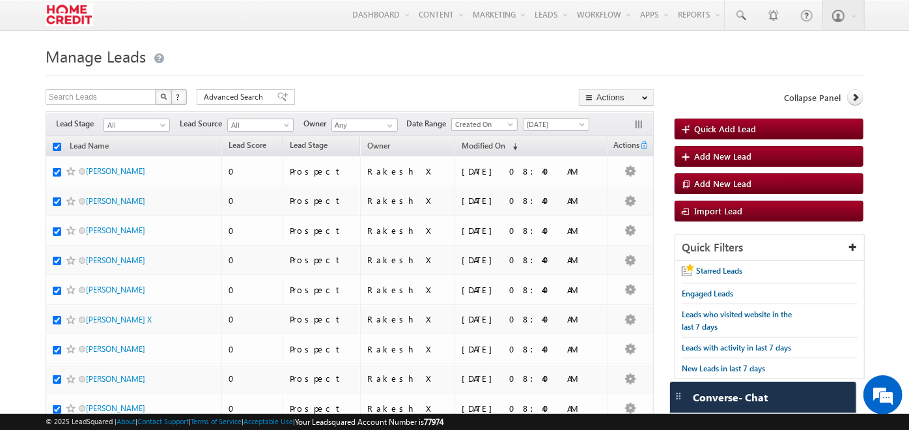
checkbox input "true"
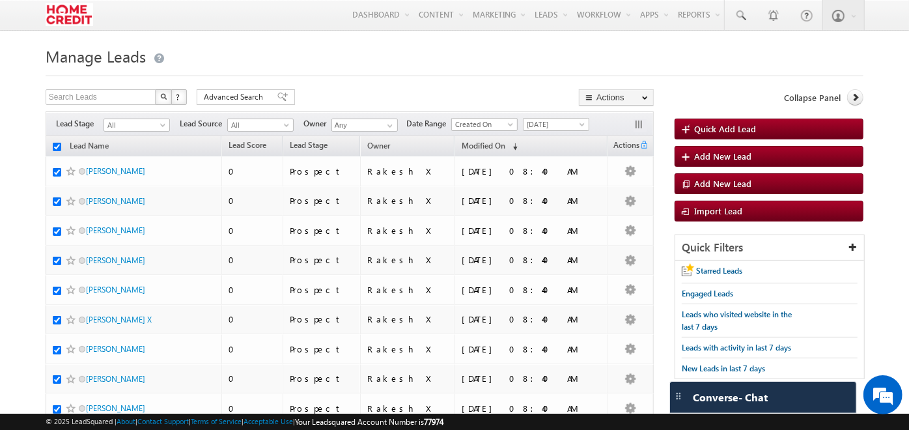
checkbox input "true"
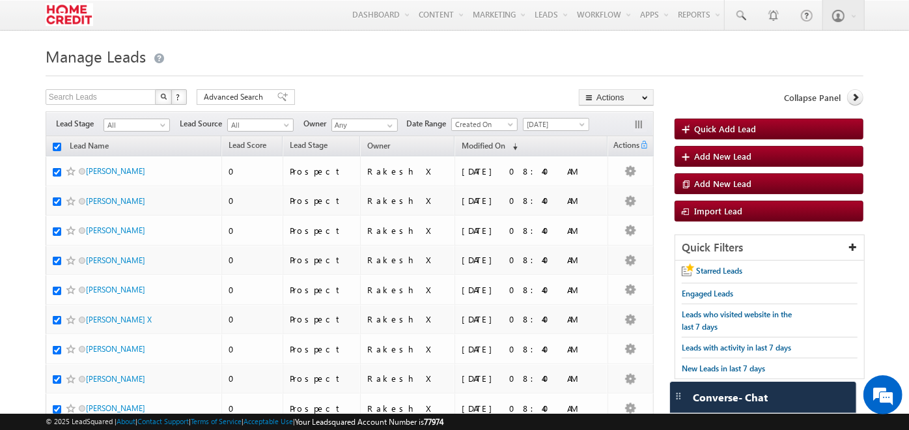
checkbox input "true"
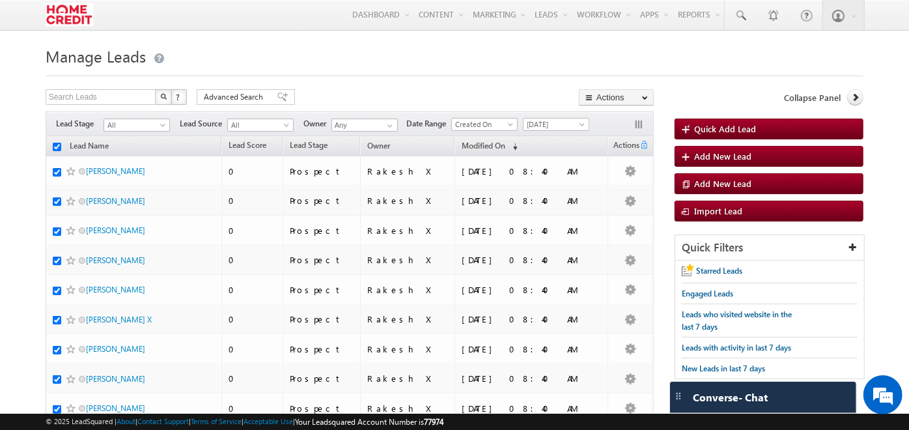
checkbox input "true"
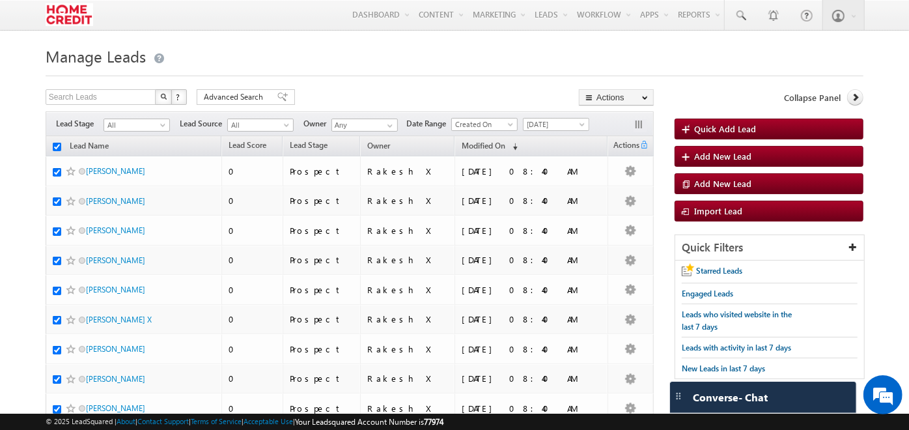
checkbox input "true"
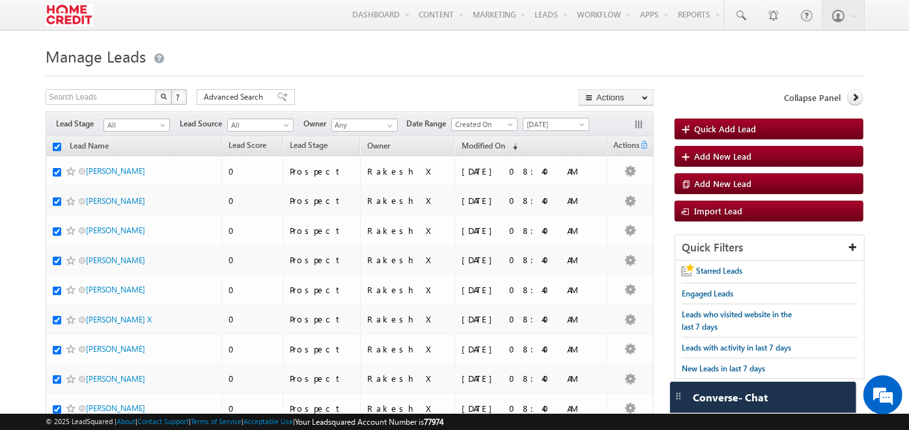
checkbox input "true"
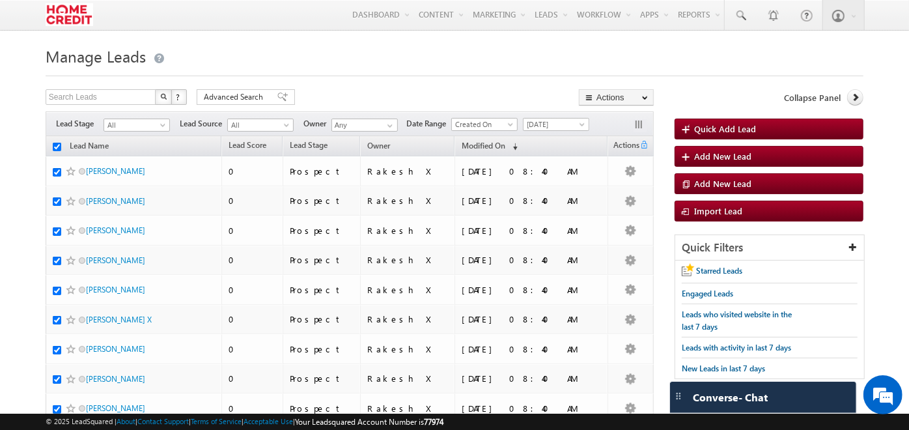
checkbox input "true"
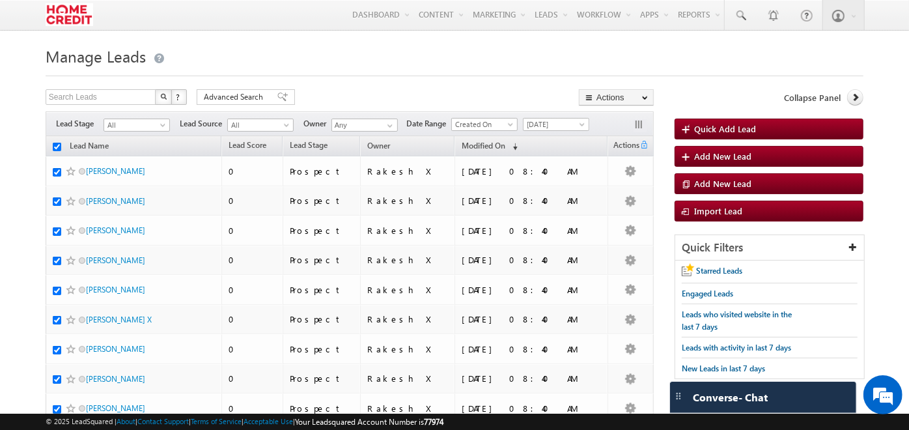
checkbox input "true"
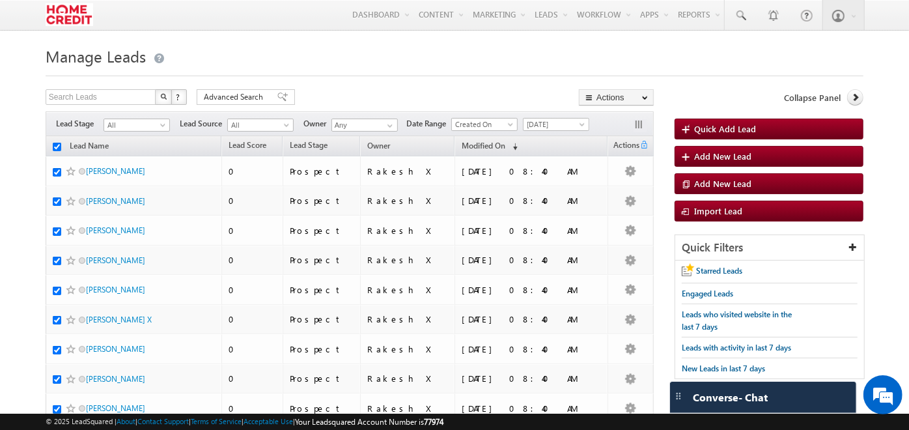
checkbox input "true"
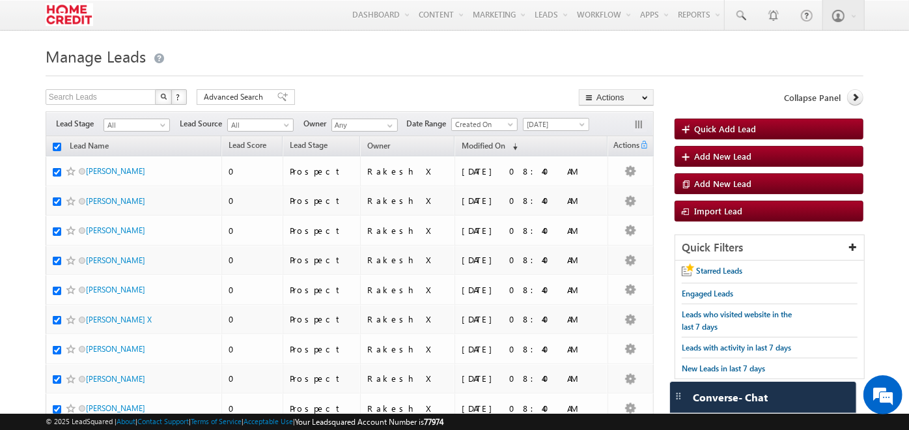
checkbox input "true"
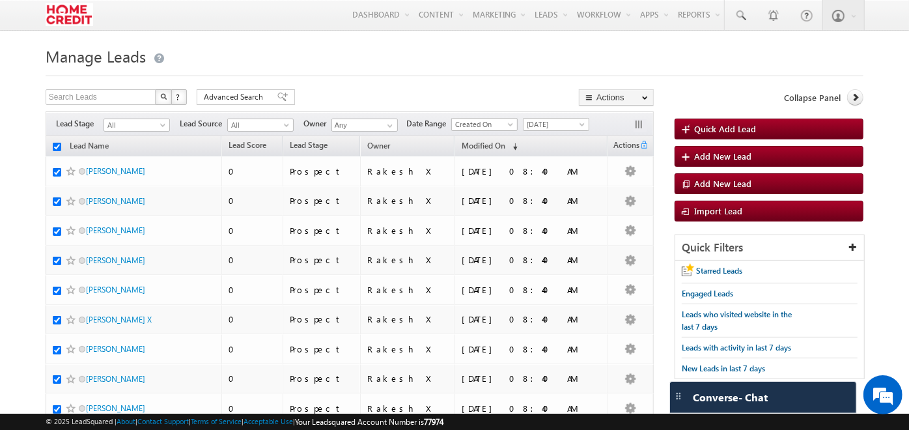
checkbox input "true"
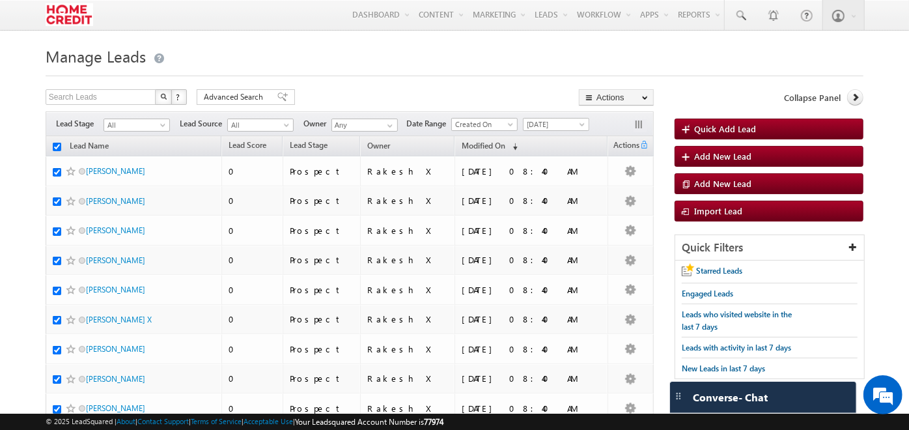
checkbox input "true"
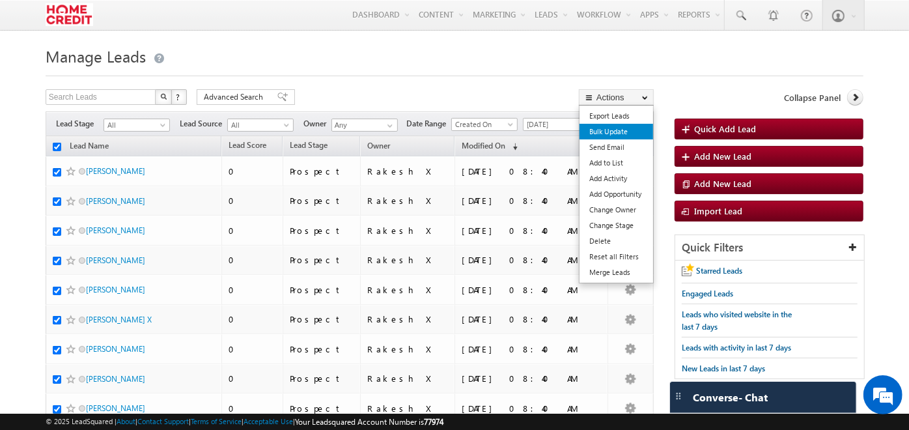
click at [613, 127] on link "Bulk Update" at bounding box center [617, 132] width 74 height 16
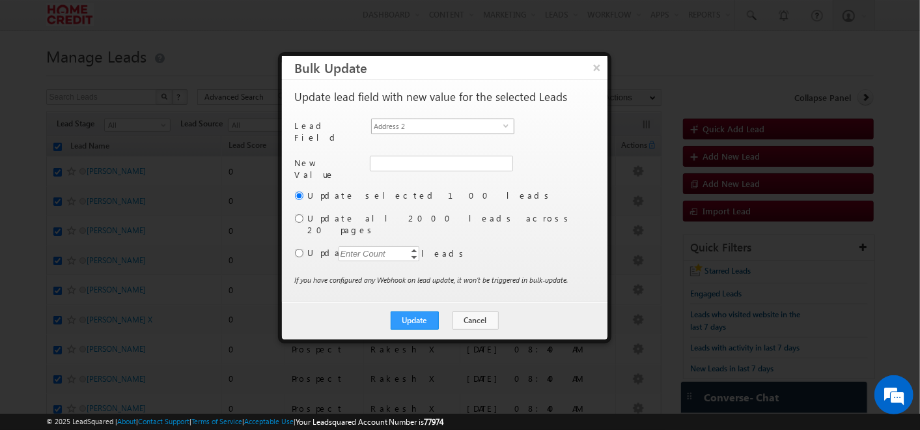
click at [484, 124] on span "Address 2" at bounding box center [438, 126] width 132 height 14
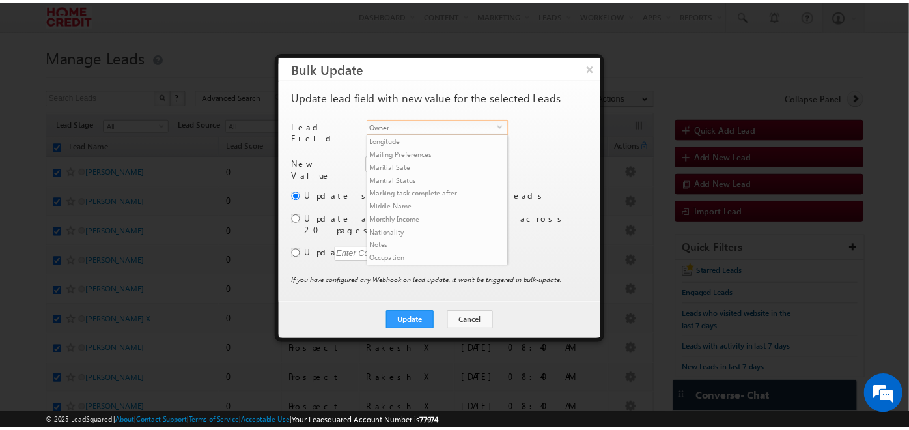
scroll to position [430, 0]
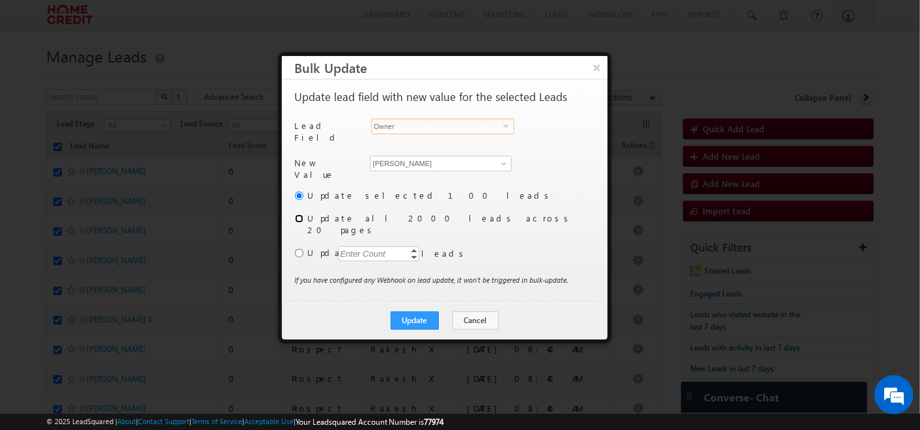
click at [298, 214] on input "radio" at bounding box center [299, 218] width 8 height 8
radio input "true"
click at [429, 311] on button "Update" at bounding box center [415, 320] width 48 height 18
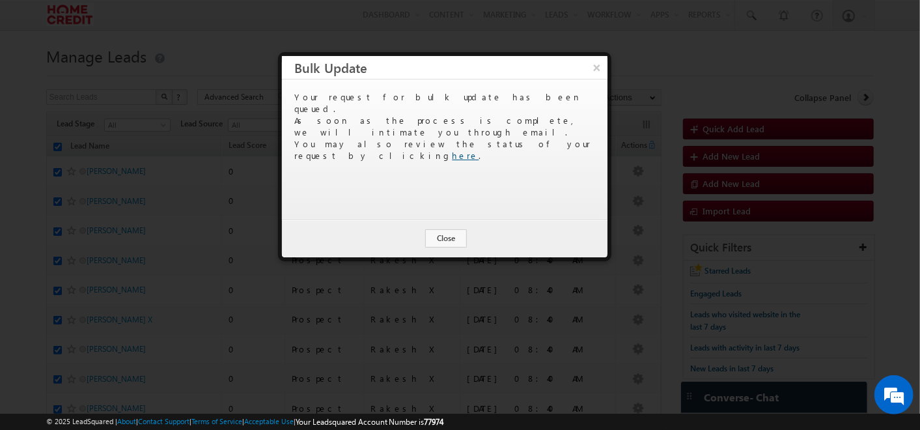
click at [479, 150] on link "here" at bounding box center [466, 155] width 27 height 11
click at [444, 421] on span "77974" at bounding box center [435, 422] width 20 height 10
copy span "77974"
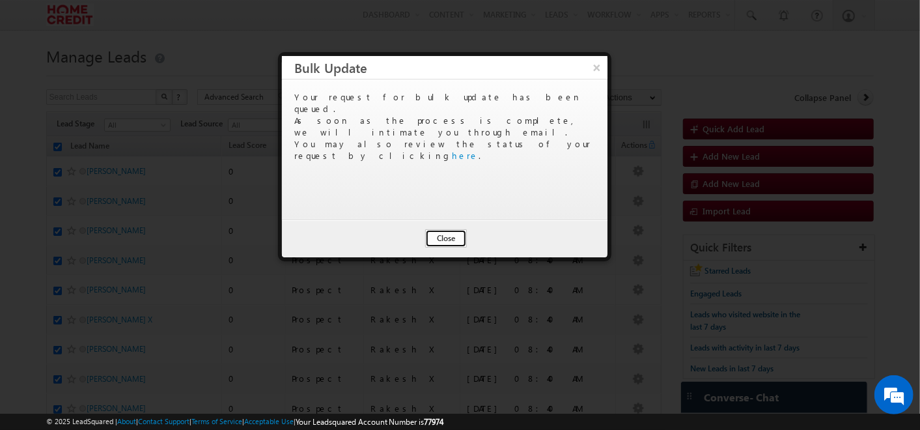
click at [464, 232] on button "Close" at bounding box center [446, 238] width 42 height 18
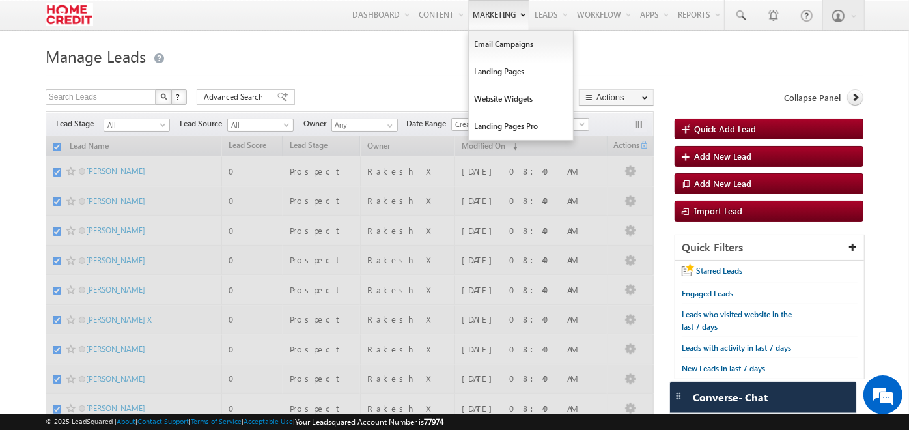
checkbox input "false"
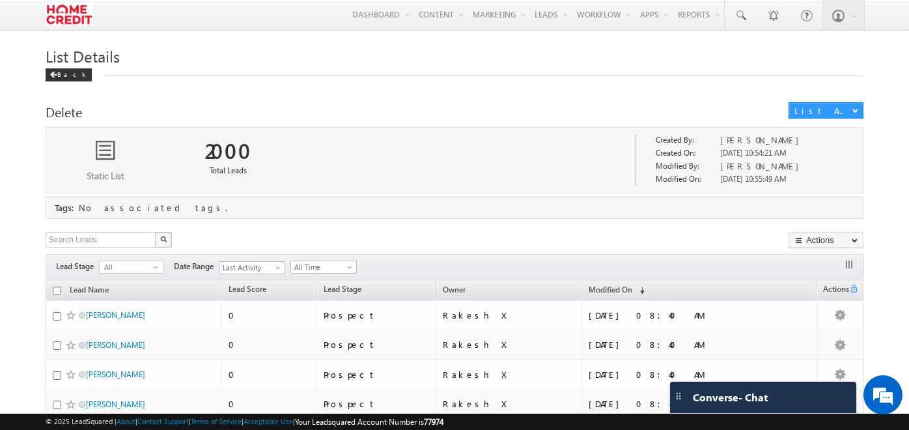
scroll to position [126, 0]
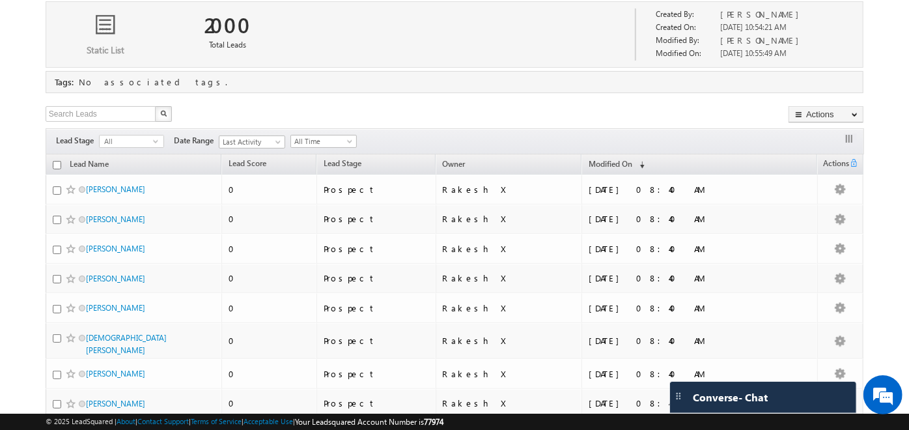
click at [57, 167] on input "checkbox" at bounding box center [57, 165] width 8 height 8
checkbox input "true"
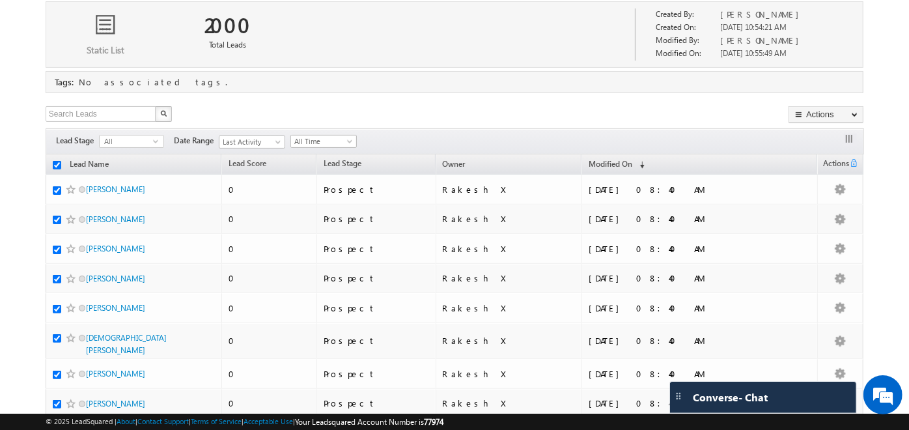
checkbox input "true"
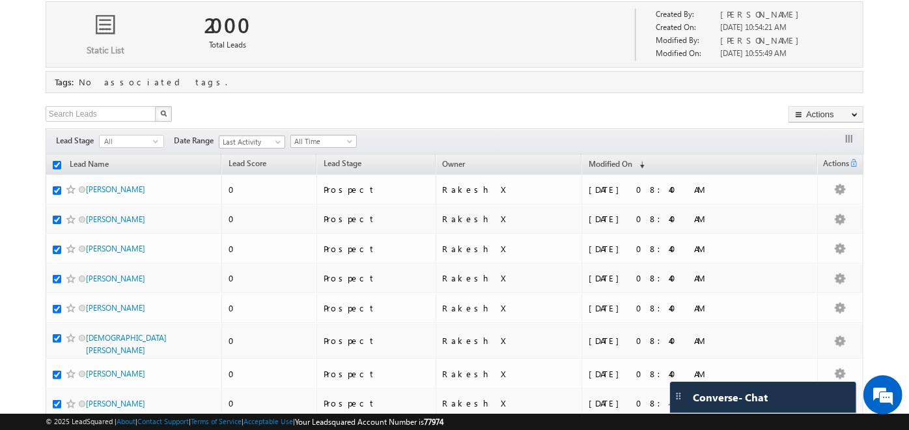
checkbox input "true"
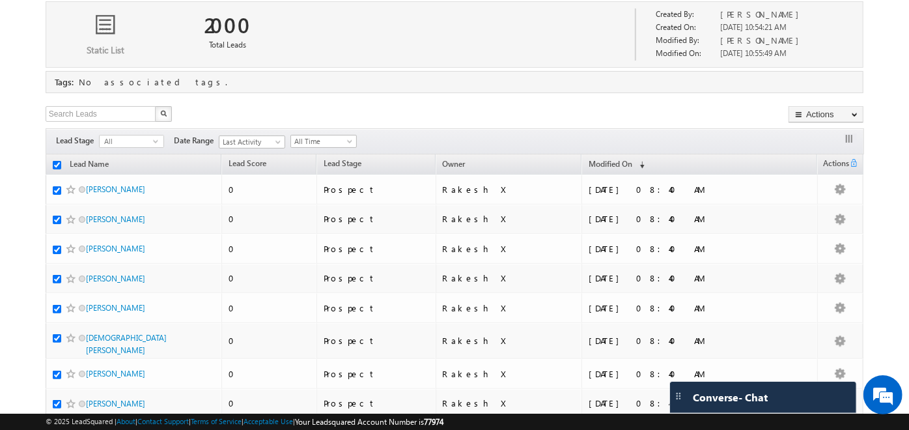
checkbox input "true"
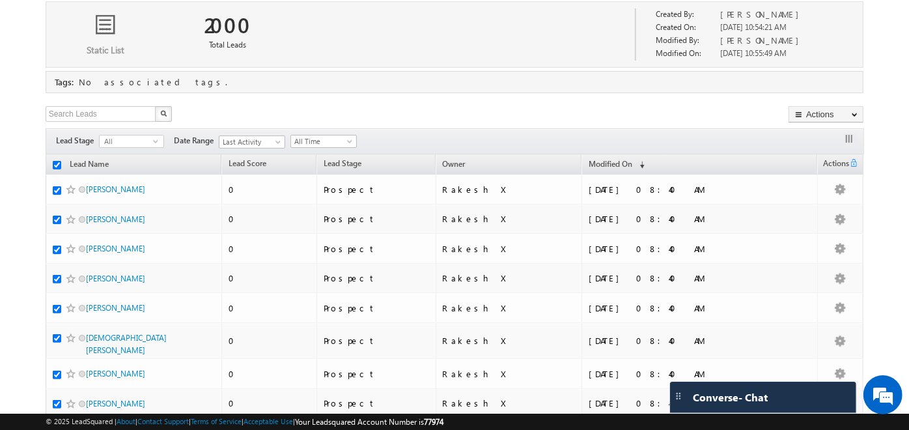
checkbox input "true"
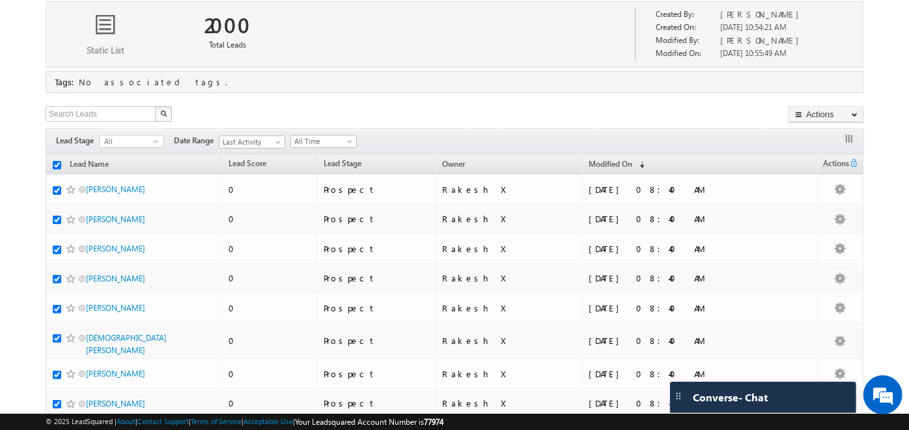
checkbox input "true"
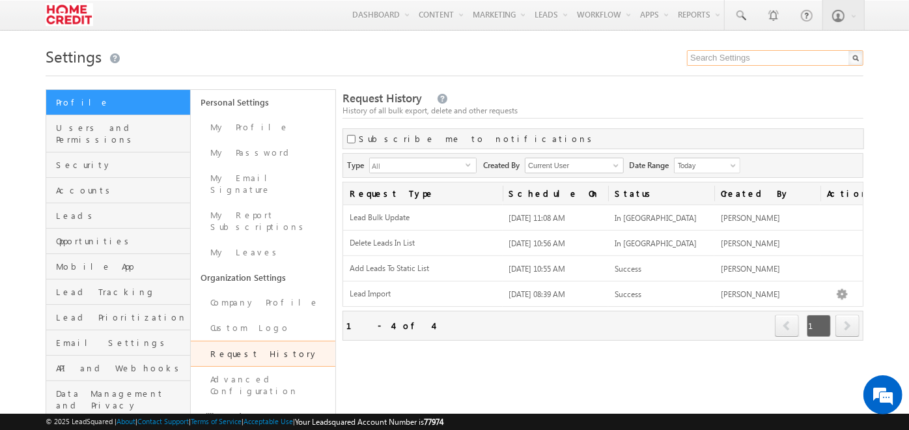
click at [722, 59] on input "text" at bounding box center [775, 58] width 176 height 16
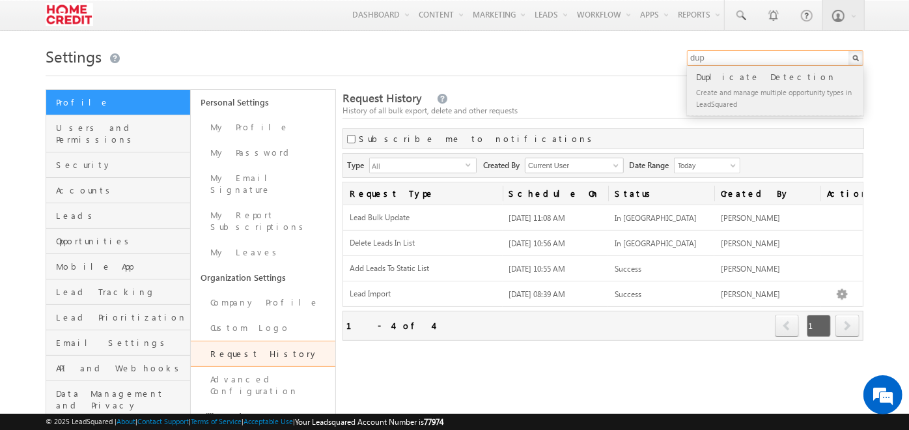
type input "dup"
click at [720, 83] on div "Duplicate Detection" at bounding box center [780, 77] width 175 height 14
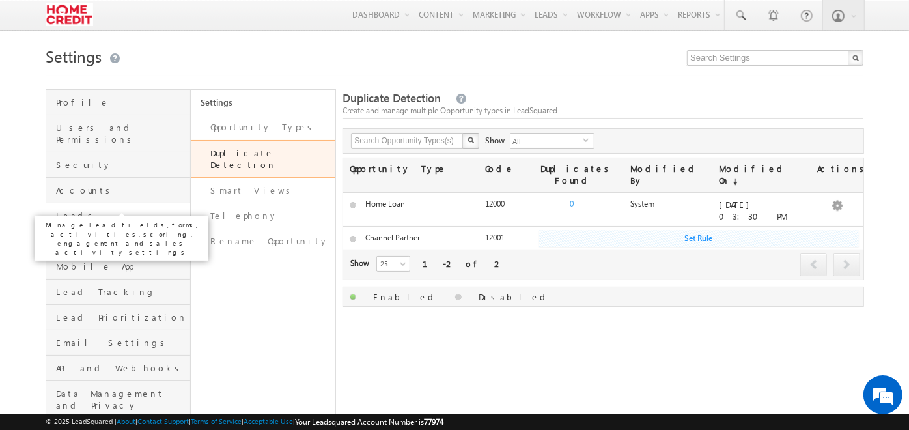
click at [130, 210] on span "Leads" at bounding box center [121, 216] width 131 height 12
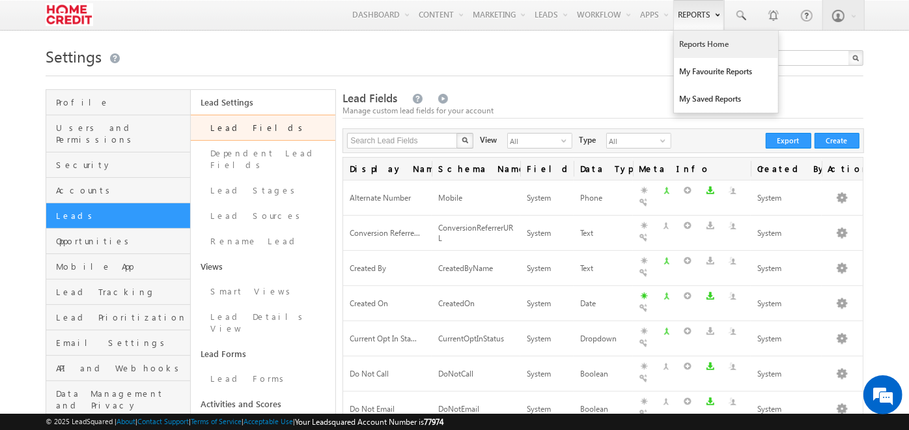
click at [700, 44] on link "Reports Home" at bounding box center [726, 44] width 104 height 27
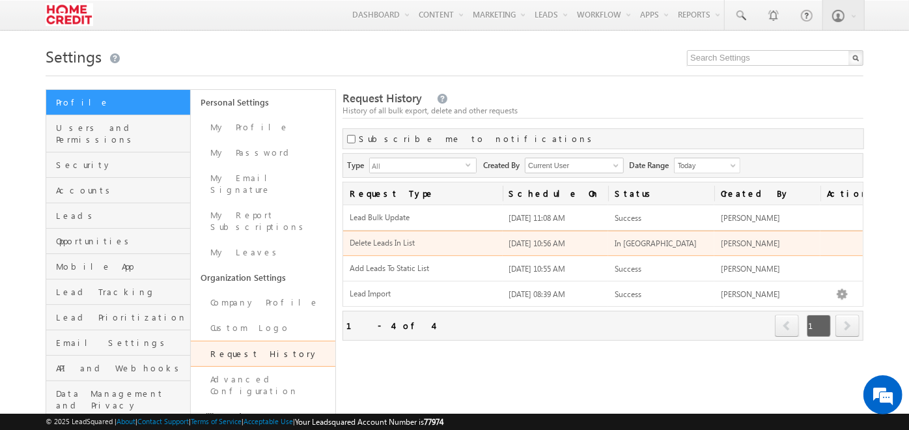
drag, startPoint x: 350, startPoint y: 239, endPoint x: 819, endPoint y: 234, distance: 468.2
click at [819, 234] on tr "Delete Leads In List [DATE] 10:56 AM In Queue [PERSON_NAME]" at bounding box center [603, 243] width 520 height 25
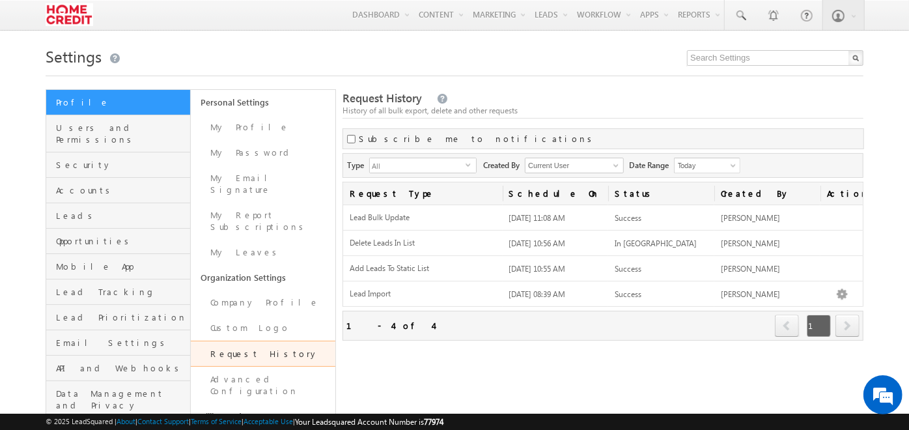
drag, startPoint x: 819, startPoint y: 234, endPoint x: 882, endPoint y: 253, distance: 65.7
click at [882, 253] on body "Menu Devendra Maurya deven dra.m aurya @home credi t.co. t Lead Manag" at bounding box center [454, 270] width 909 height 540
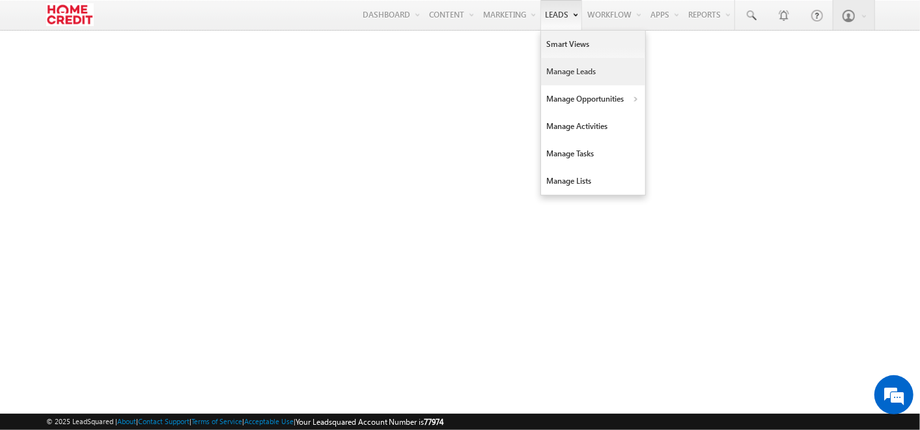
click at [591, 77] on link "Manage Leads" at bounding box center [593, 71] width 104 height 27
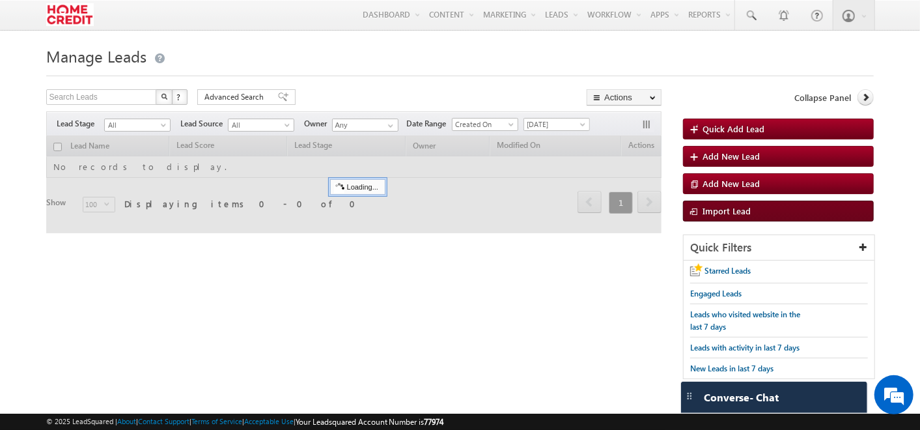
click at [716, 210] on span "Import Lead" at bounding box center [727, 210] width 48 height 11
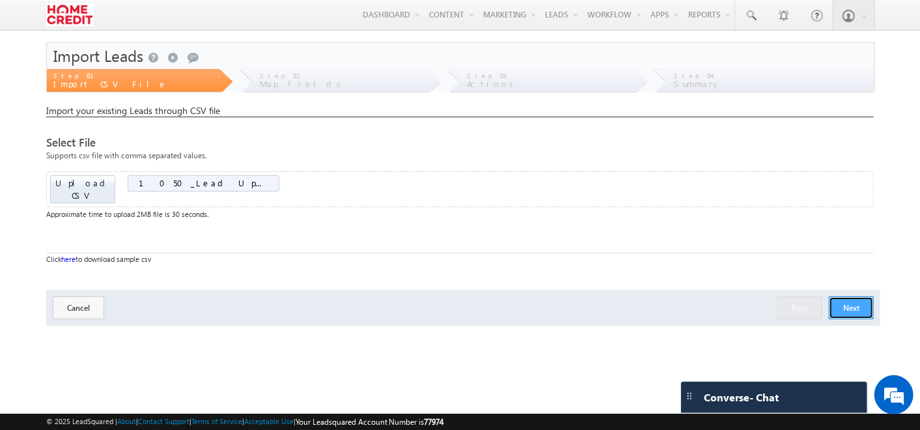
click at [870, 296] on button "Next" at bounding box center [851, 307] width 45 height 23
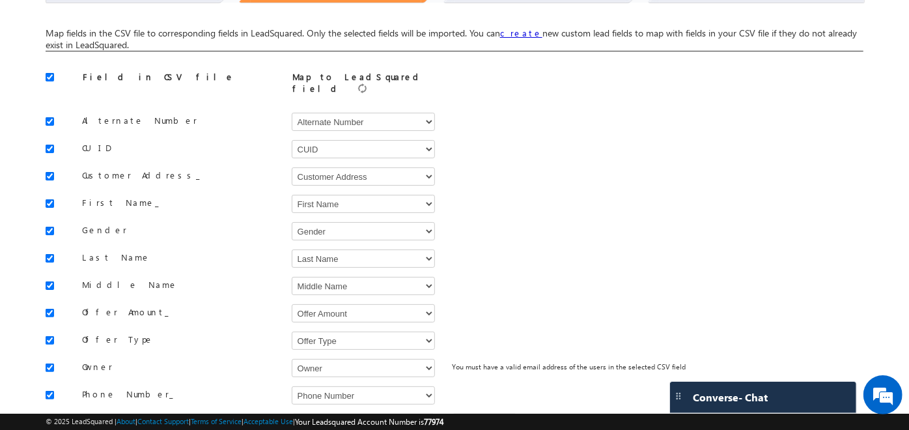
scroll to position [186, 0]
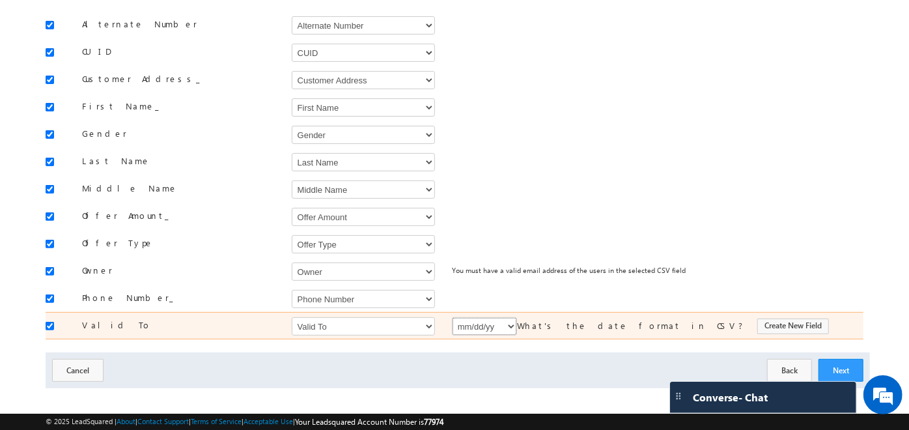
click at [474, 317] on select "mm/dd/yy mm/dd/yyyy dd/mm/yy dd/mm/yyyy" at bounding box center [484, 326] width 65 height 18
select select "mm/dd/yyyy"
click at [452, 317] on select "mm/dd/yy mm/dd/yyyy dd/mm/yy dd/mm/yyyy" at bounding box center [484, 326] width 65 height 18
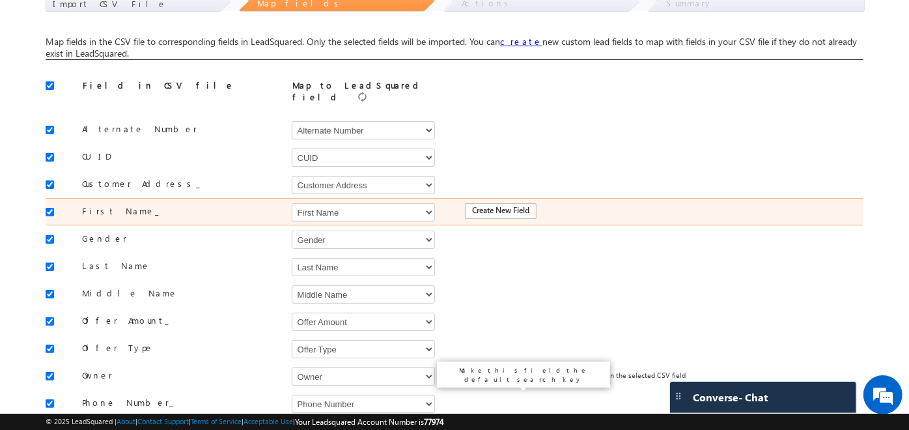
scroll to position [79, 0]
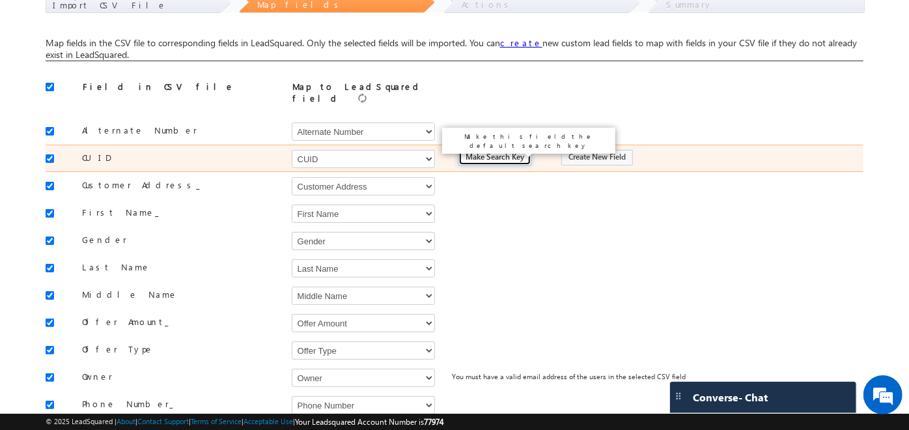
click at [468, 154] on input "Make Search Key" at bounding box center [494, 158] width 73 height 16
type input "Is Search Key"
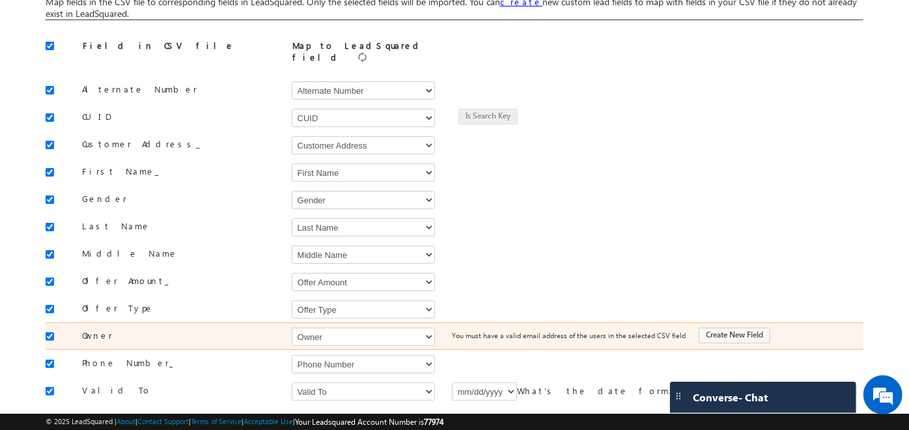
scroll to position [186, 0]
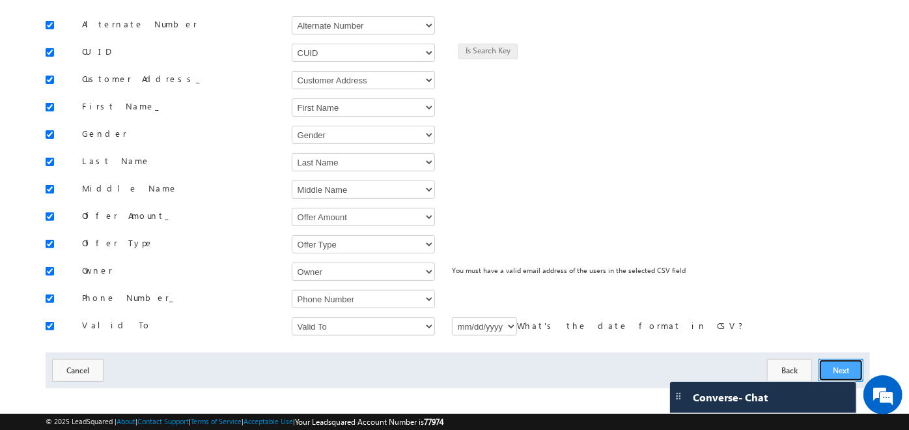
click at [840, 359] on button "Next" at bounding box center [841, 370] width 45 height 23
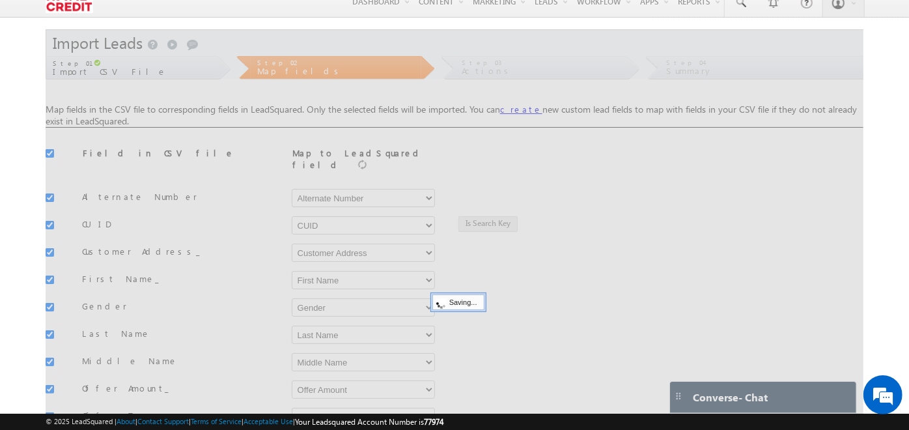
scroll to position [0, 0]
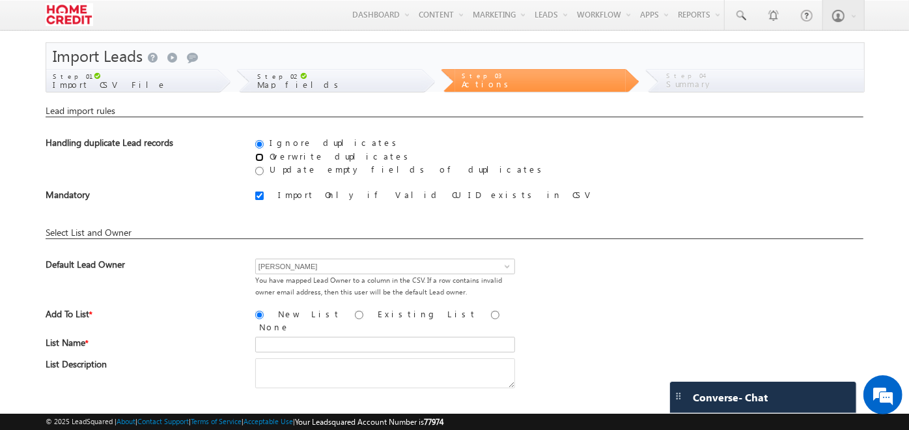
click at [261, 158] on input "Overwrite duplicates" at bounding box center [259, 157] width 8 height 8
radio input "true"
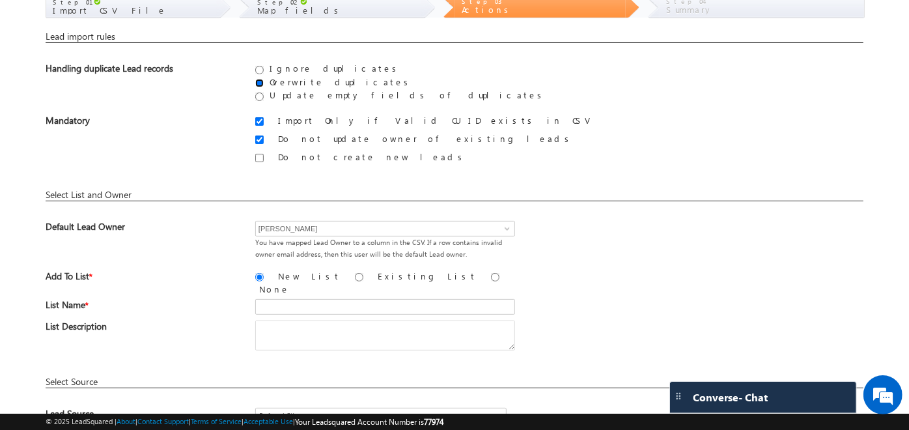
scroll to position [92, 0]
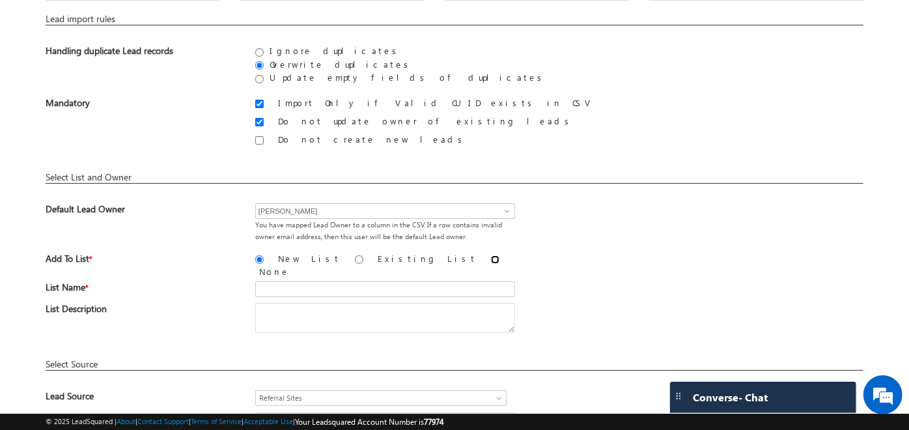
click at [491, 262] on input "None" at bounding box center [495, 259] width 8 height 8
radio input "true"
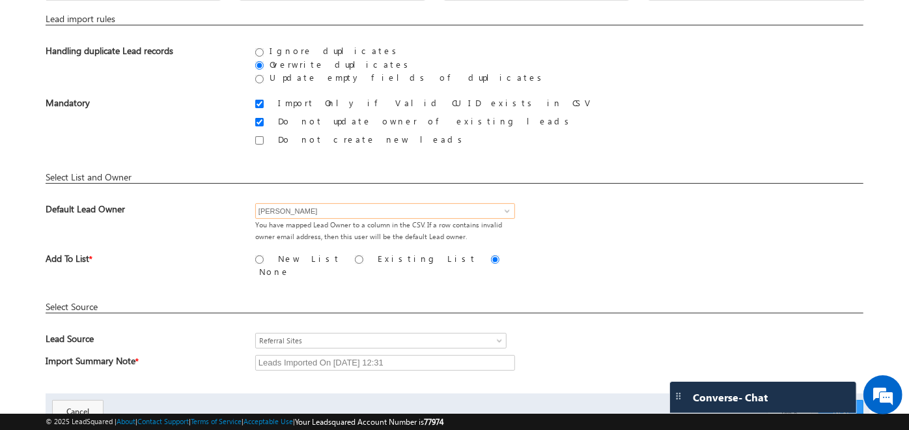
click at [361, 206] on input "[PERSON_NAME]" at bounding box center [385, 211] width 260 height 16
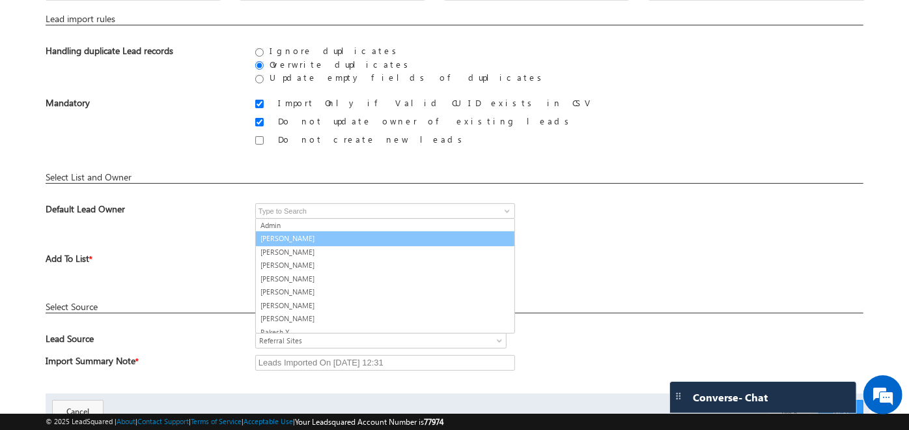
click at [229, 255] on span "Add To List *" at bounding box center [140, 262] width 189 height 19
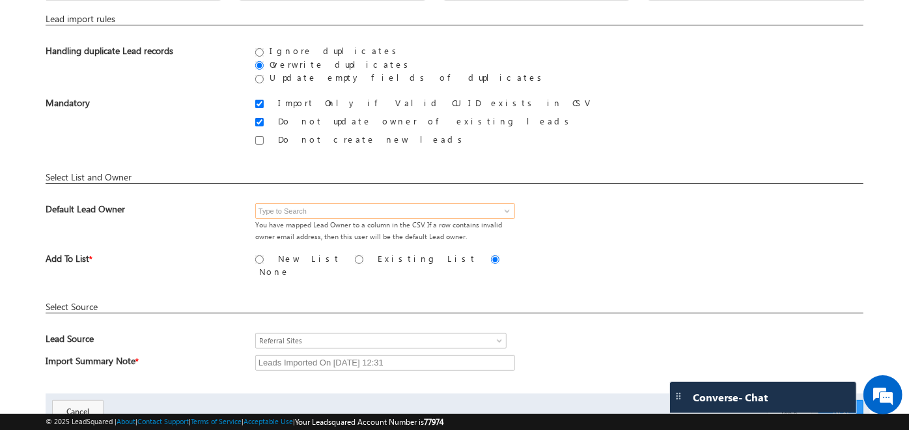
click at [391, 211] on input at bounding box center [385, 211] width 260 height 16
type input "A"
type input "[PERSON_NAME]"
click at [257, 259] on input "New List" at bounding box center [259, 259] width 8 height 8
radio input "true"
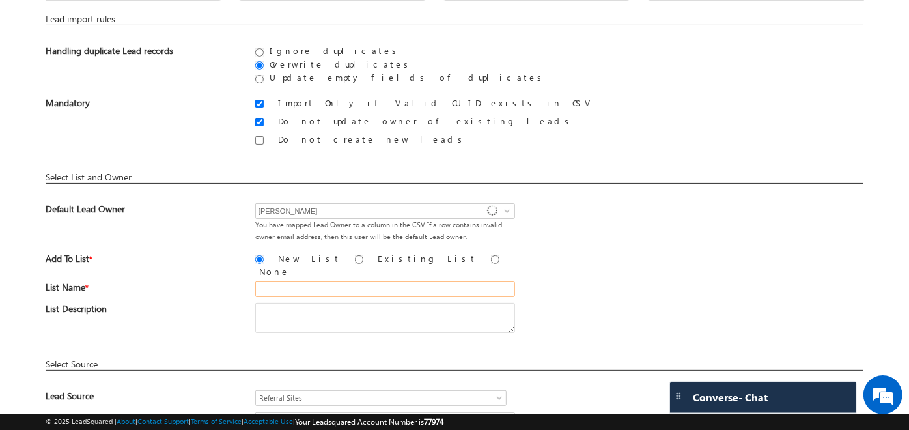
click at [316, 285] on input "text" at bounding box center [385, 289] width 260 height 16
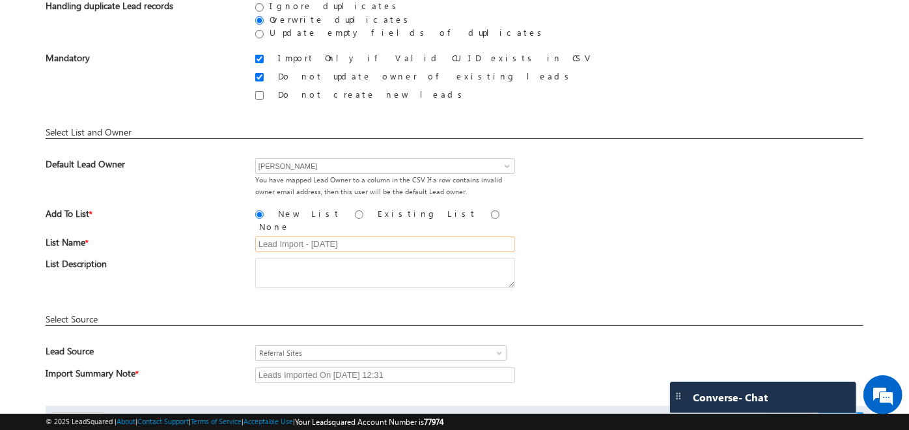
scroll to position [192, 0]
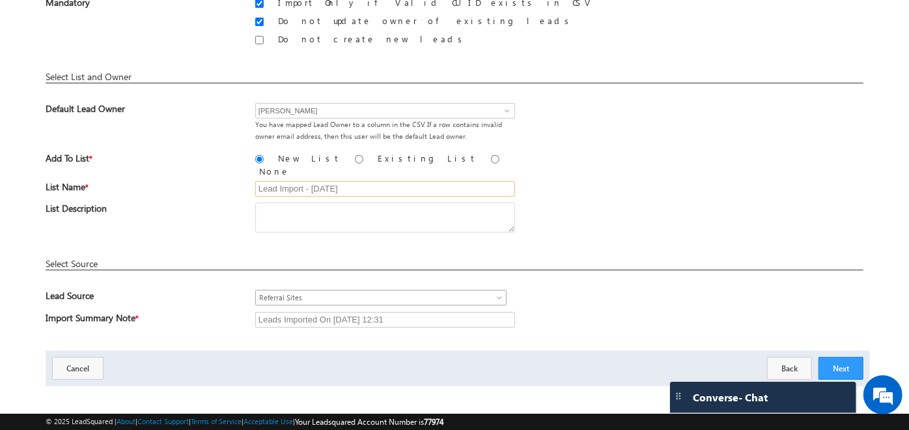
type input "Lead Import - 19/08/25"
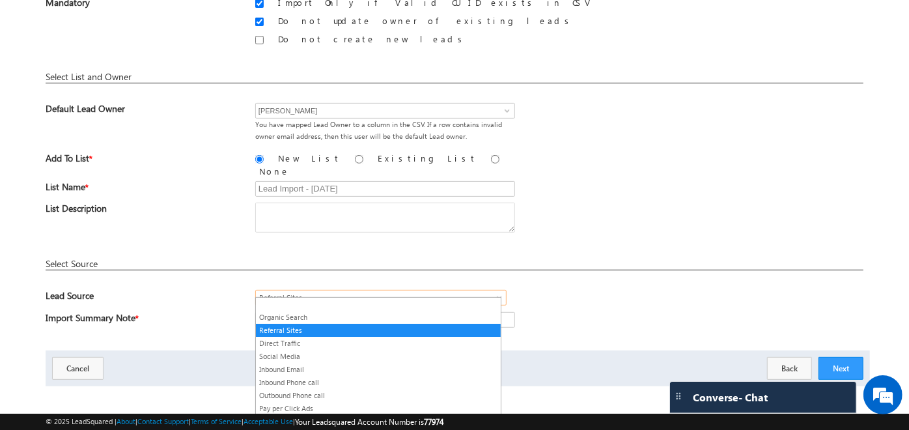
click at [316, 292] on span "Referral Sites" at bounding box center [365, 298] width 219 height 12
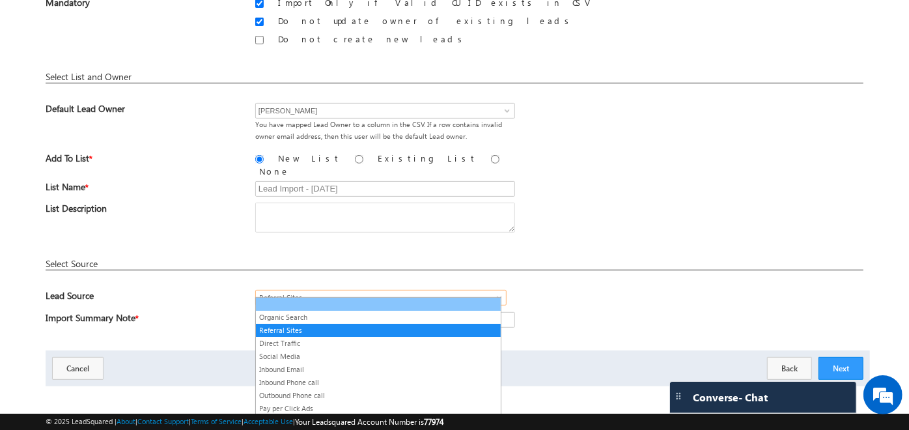
click at [305, 301] on link at bounding box center [378, 304] width 245 height 12
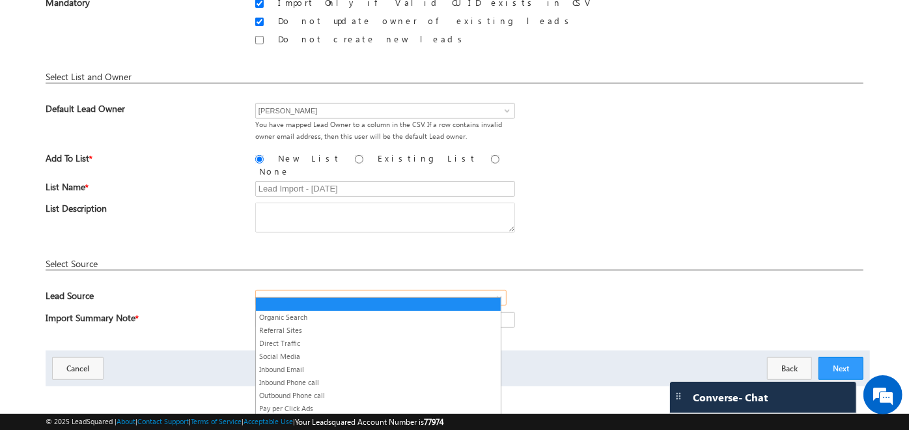
click at [313, 292] on span at bounding box center [365, 298] width 219 height 12
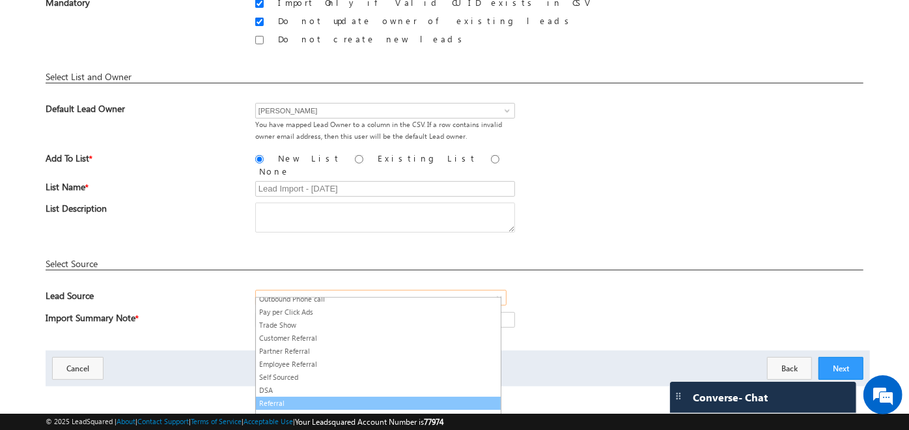
scroll to position [0, 0]
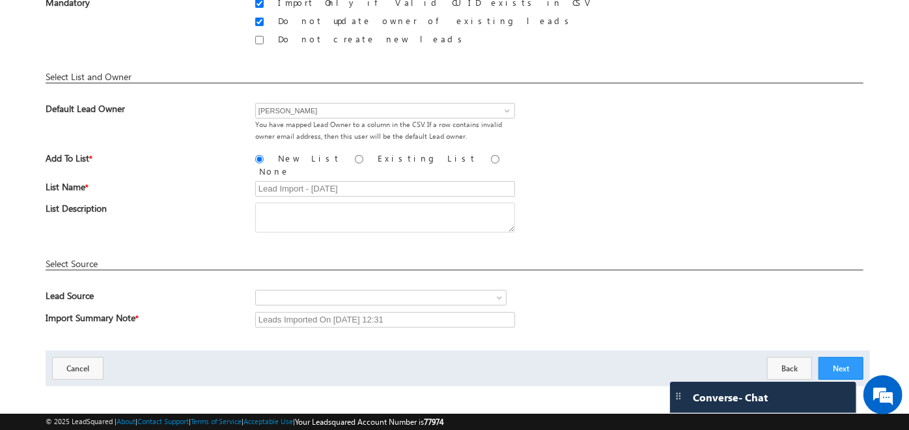
click at [628, 352] on div "Next Back Cancel" at bounding box center [458, 368] width 824 height 36
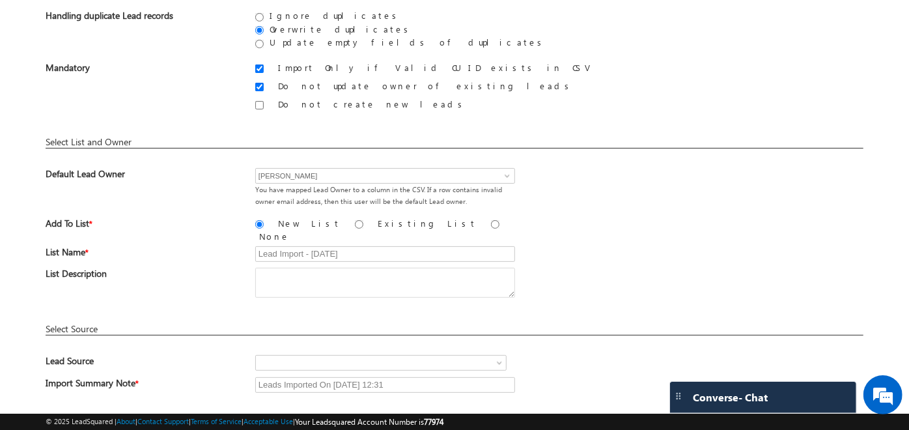
scroll to position [192, 0]
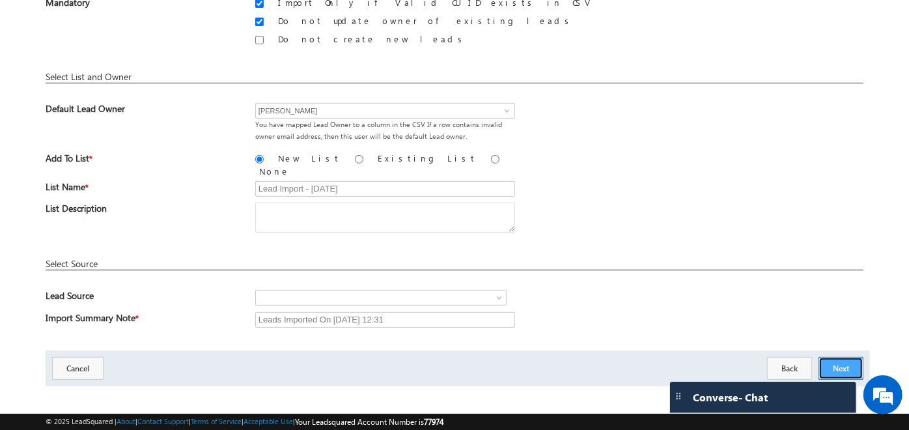
click at [845, 363] on button "Next" at bounding box center [841, 368] width 45 height 23
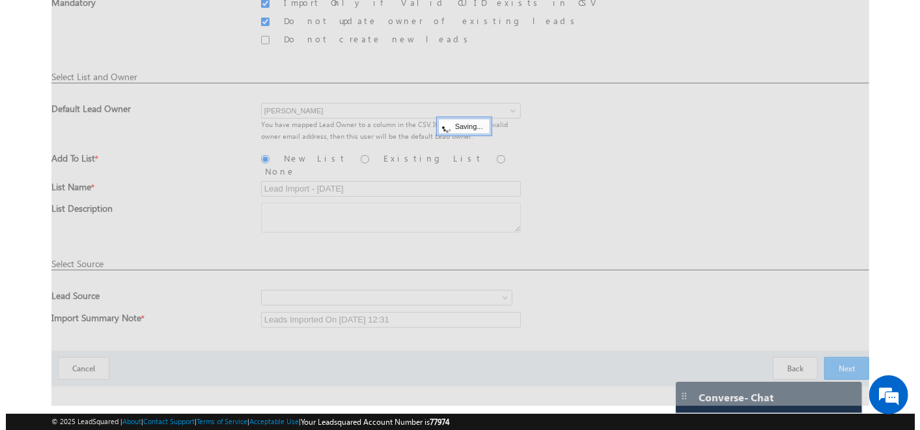
scroll to position [0, 0]
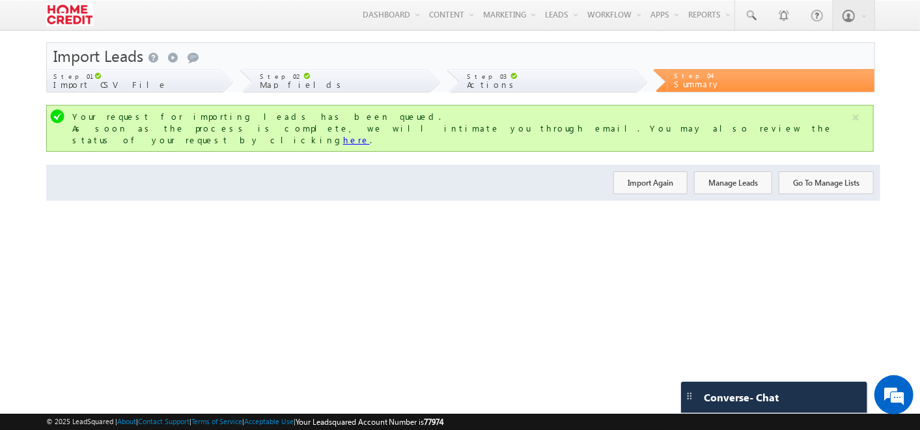
click at [370, 134] on link "here" at bounding box center [356, 139] width 27 height 11
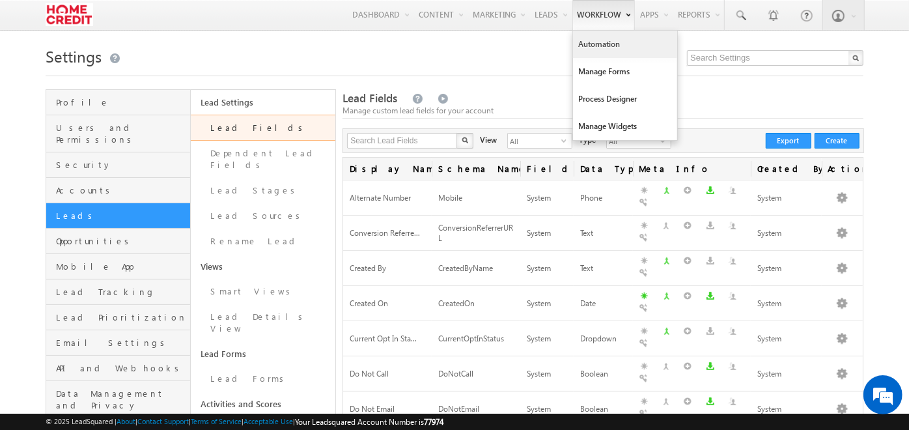
click at [595, 55] on link "Automation" at bounding box center [625, 44] width 104 height 27
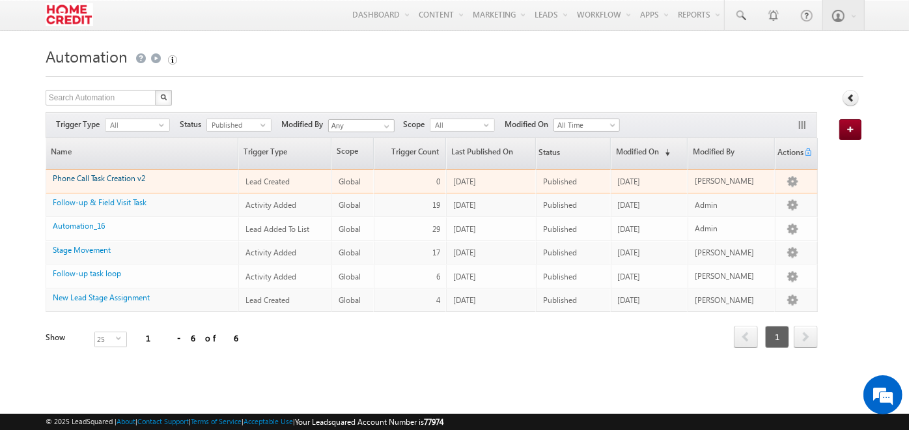
click at [128, 173] on link "Phone Call Task Creation v2" at bounding box center [99, 178] width 92 height 10
click at [132, 180] on link "Phone Call Task Creation v2" at bounding box center [99, 178] width 92 height 10
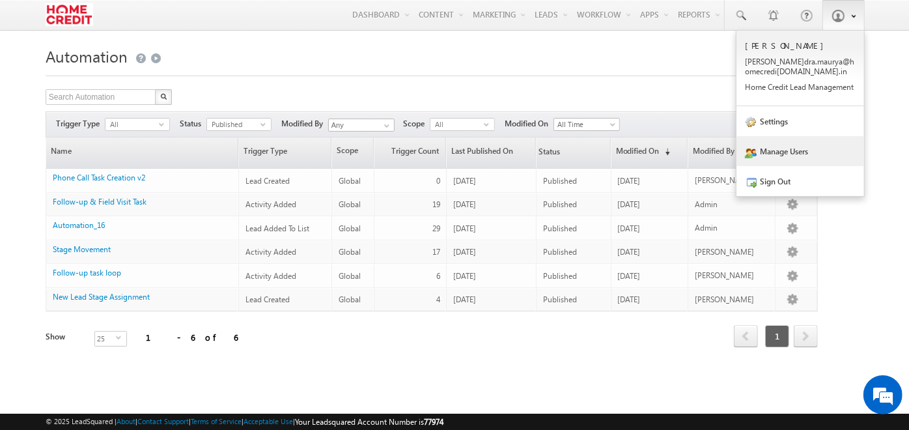
click at [772, 152] on link "Manage Users" at bounding box center [800, 151] width 128 height 30
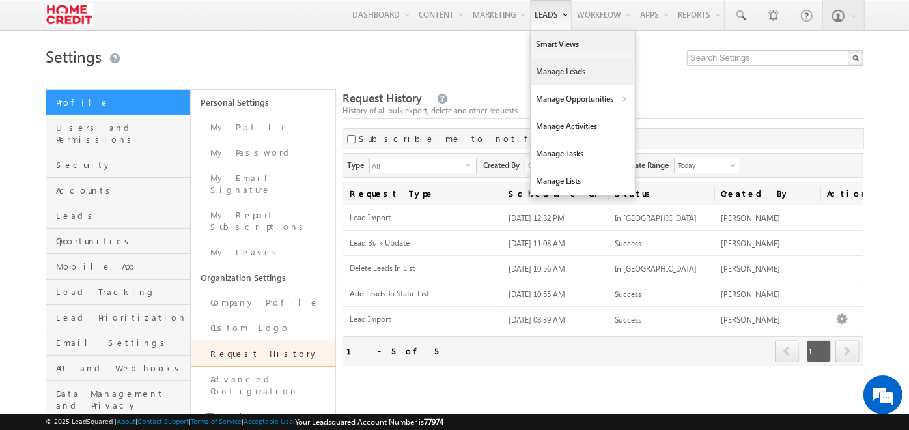
click at [543, 61] on link "Manage Leads" at bounding box center [583, 71] width 104 height 27
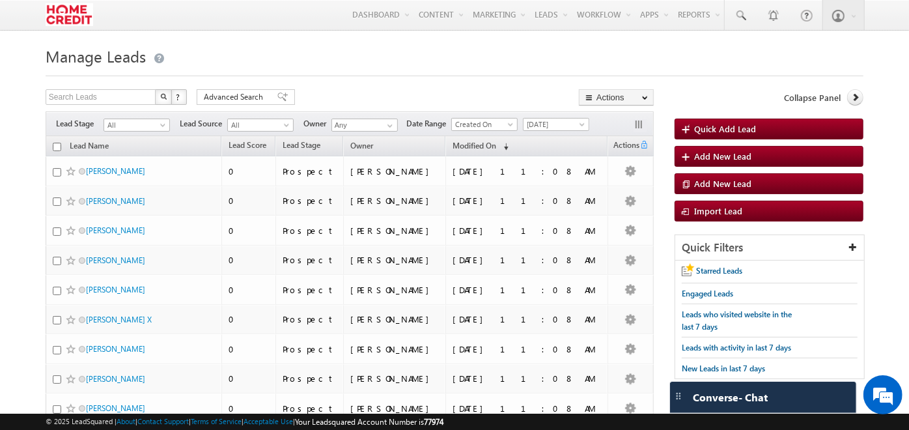
click at [568, 132] on div "Filters Lead Stage All All Lead Source All All Owner Any Any Date Range Go 12:3…" at bounding box center [350, 123] width 608 height 25
click at [540, 122] on span "[DATE]" at bounding box center [555, 125] width 62 height 12
click at [533, 177] on link "Today" at bounding box center [557, 181] width 66 height 12
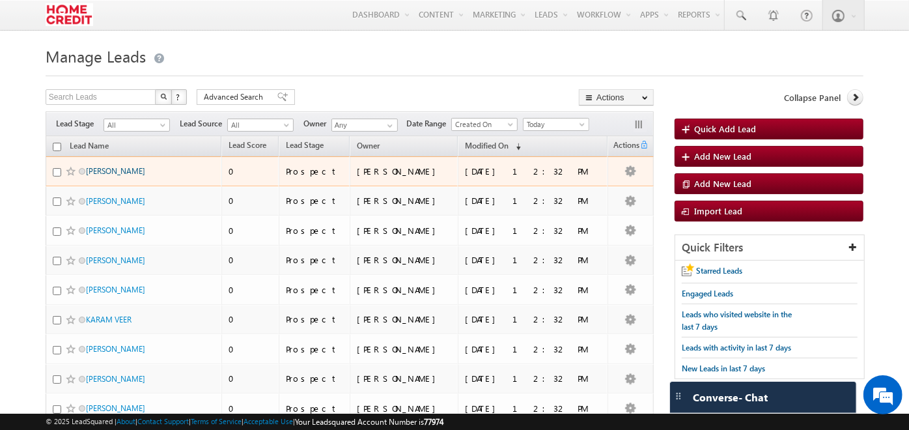
click at [116, 173] on link "[PERSON_NAME]" at bounding box center [115, 171] width 59 height 10
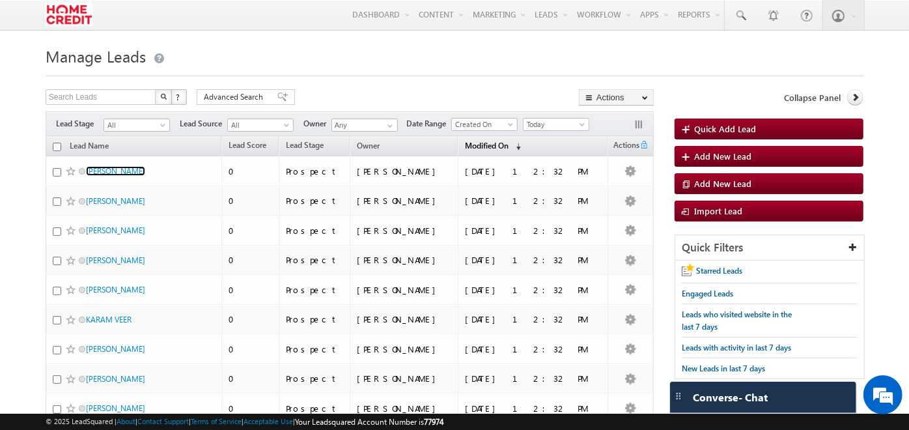
click at [521, 147] on span "(sorted descending)" at bounding box center [516, 146] width 10 height 10
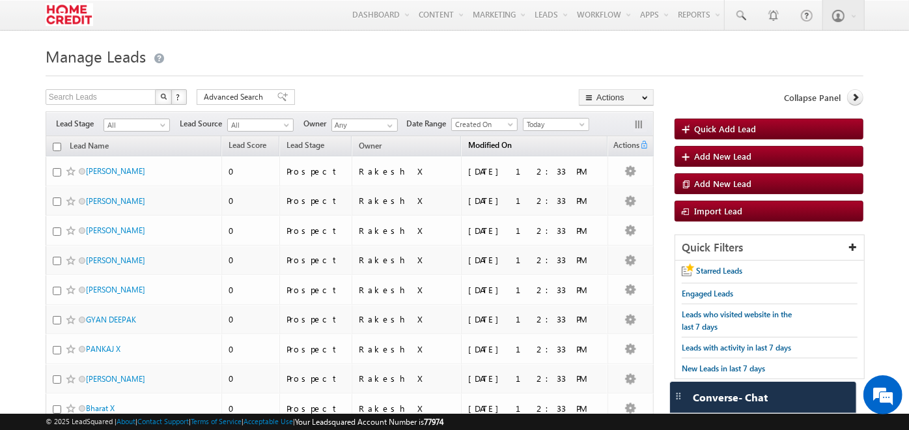
click at [518, 150] on link "Modified On (sorted descending)" at bounding box center [490, 146] width 57 height 17
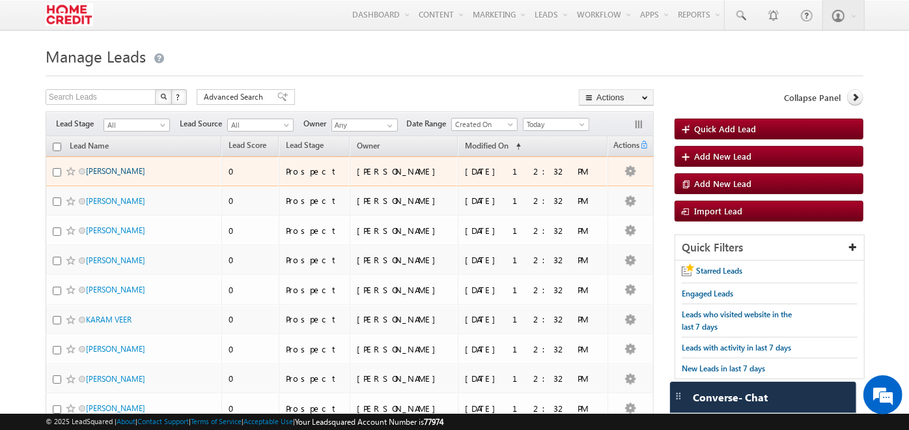
click at [109, 171] on link "PARWAZ AHMAD" at bounding box center [115, 171] width 59 height 10
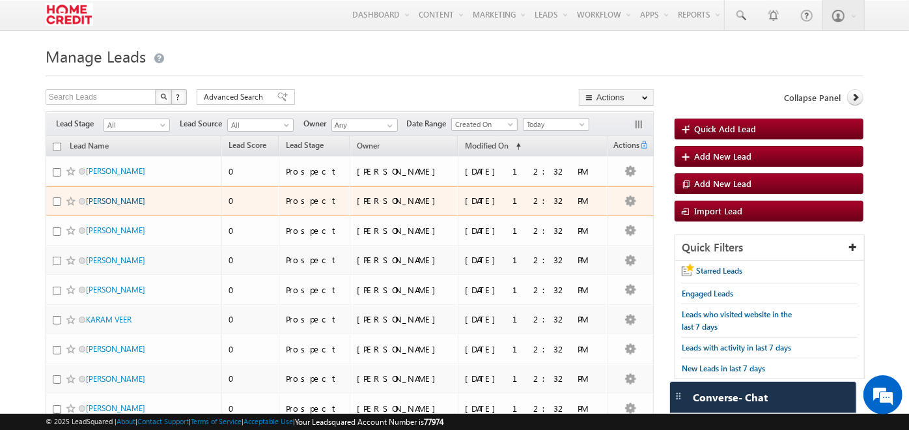
click at [111, 197] on link "[PERSON_NAME]" at bounding box center [115, 201] width 59 height 10
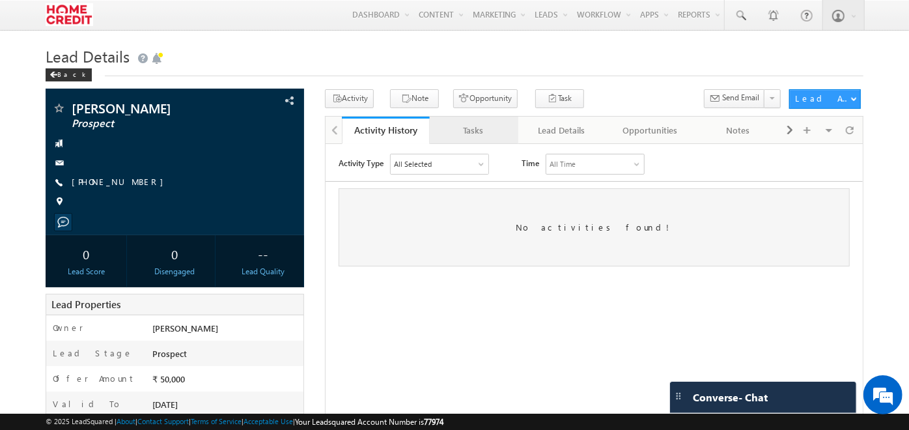
click at [490, 122] on div "Tasks" at bounding box center [473, 130] width 66 height 16
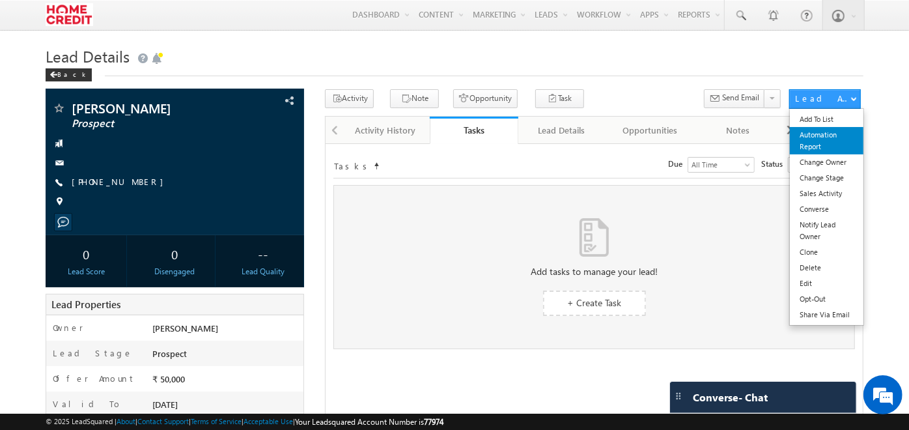
click at [817, 144] on link "Automation Report" at bounding box center [827, 140] width 74 height 27
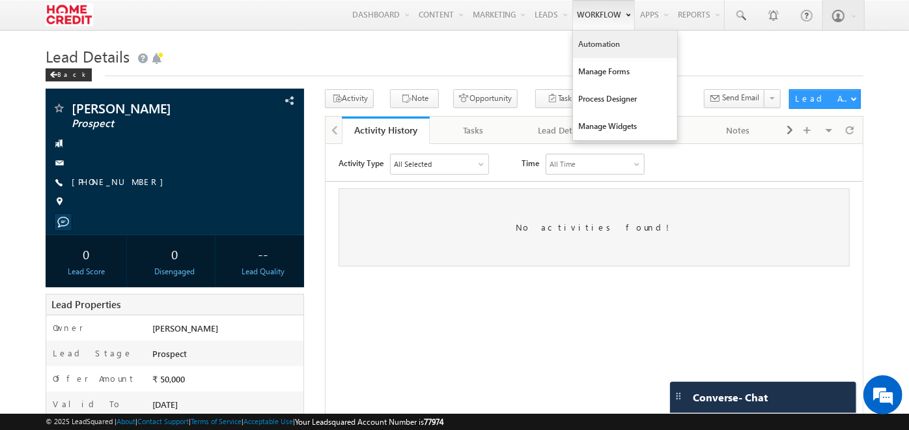
click at [611, 43] on link "Automation" at bounding box center [625, 44] width 104 height 27
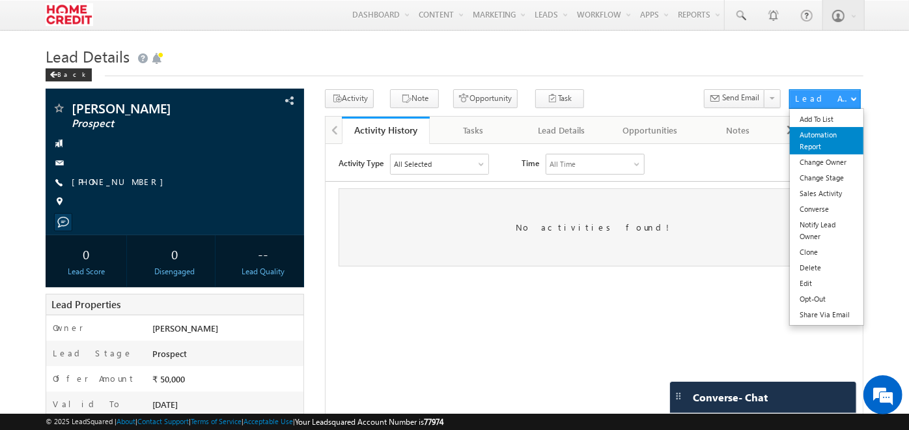
click at [836, 133] on link "Automation Report" at bounding box center [827, 140] width 74 height 27
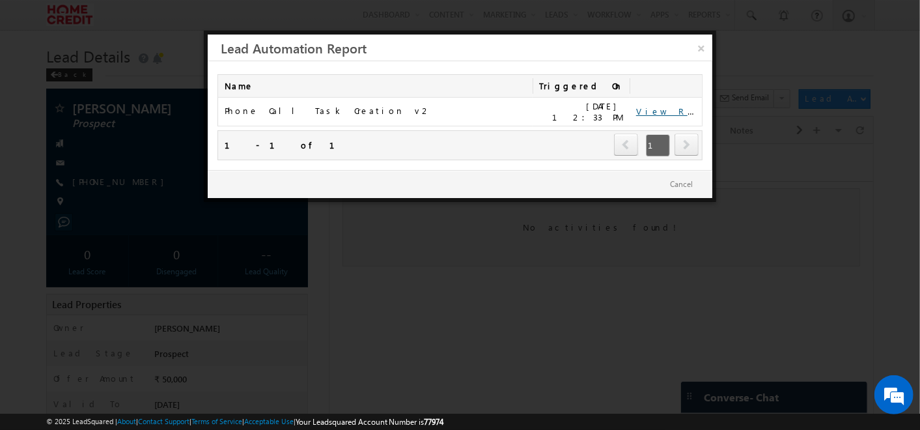
click at [660, 111] on link "View Report" at bounding box center [676, 110] width 81 height 11
click at [697, 48] on link "×" at bounding box center [701, 46] width 23 height 23
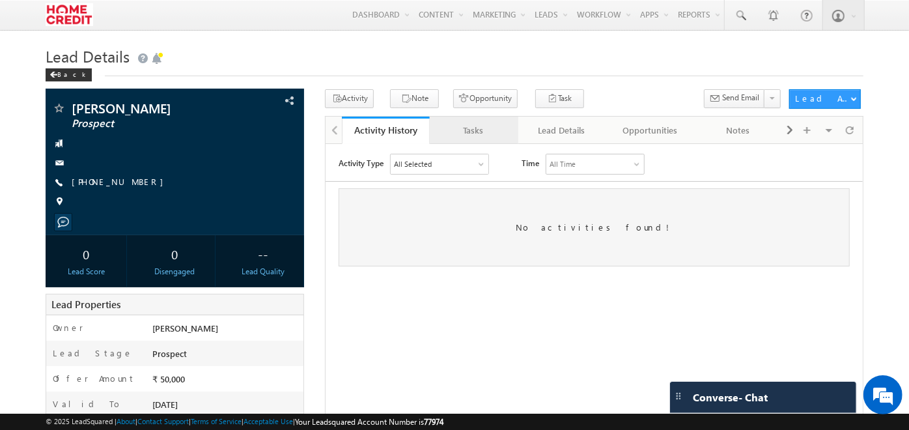
click at [485, 123] on div "Tasks" at bounding box center [473, 130] width 66 height 16
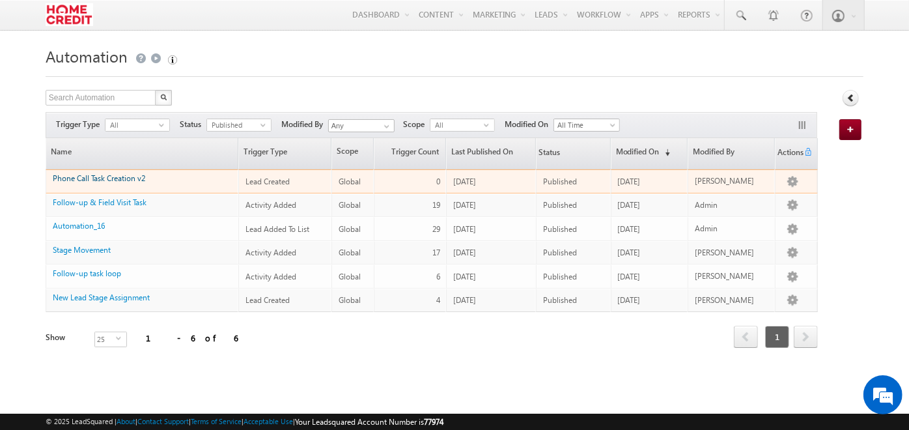
click at [102, 176] on link "Phone Call Task Creation v2" at bounding box center [99, 178] width 92 height 10
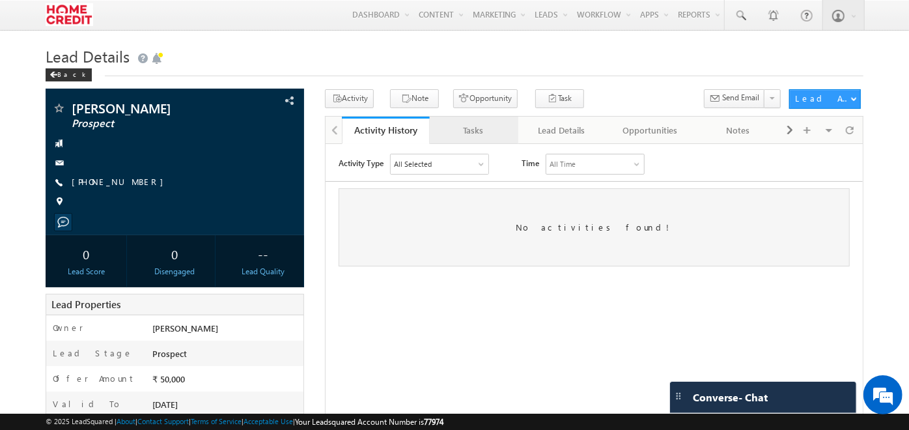
click at [468, 127] on div "Tasks" at bounding box center [473, 130] width 66 height 16
click at [471, 137] on div "Tasks" at bounding box center [473, 130] width 66 height 16
click at [460, 130] on div "Tasks" at bounding box center [473, 130] width 66 height 16
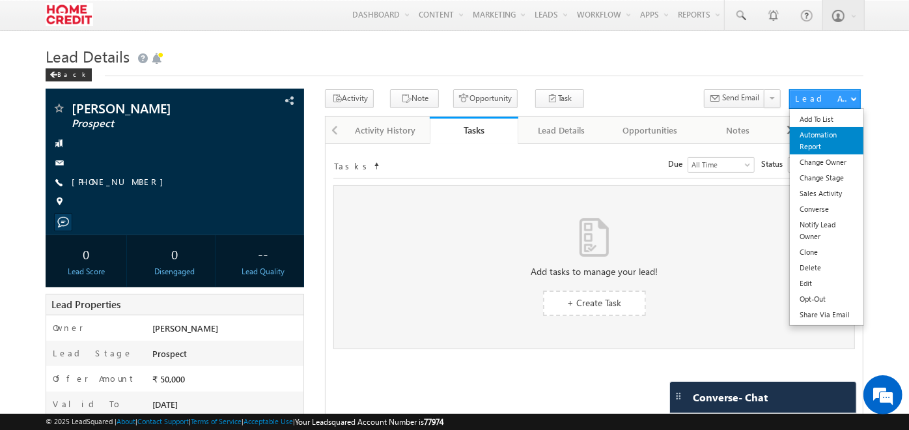
click at [815, 139] on link "Automation Report" at bounding box center [827, 140] width 74 height 27
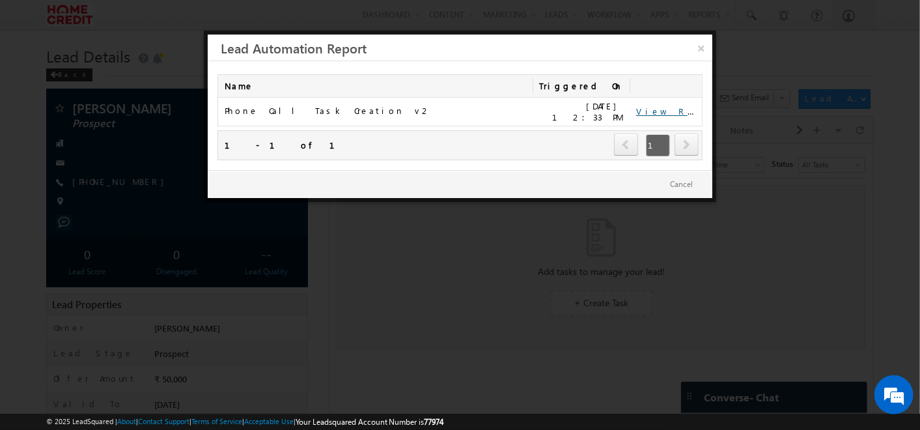
click at [657, 106] on link "View Report" at bounding box center [676, 110] width 81 height 11
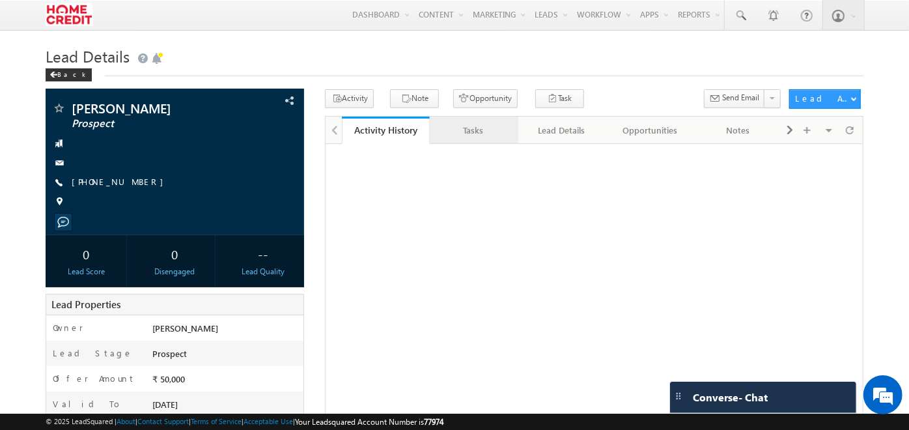
click at [485, 129] on div "Tasks" at bounding box center [473, 130] width 66 height 16
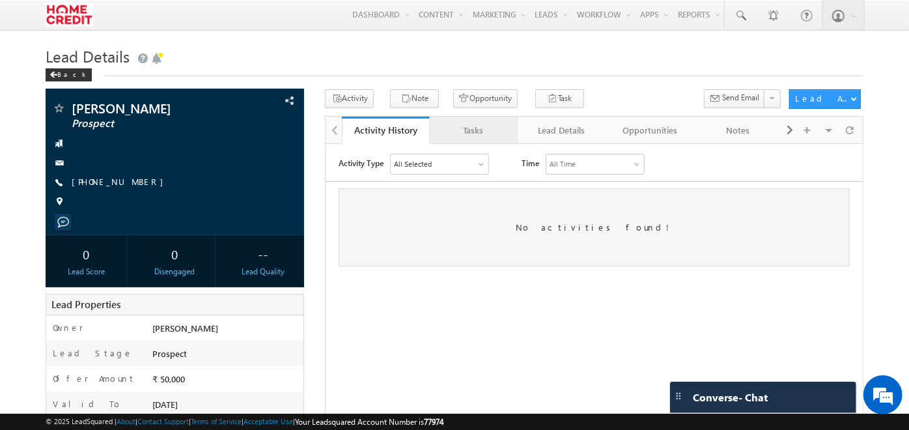
click at [467, 139] on link "Tasks" at bounding box center [474, 130] width 88 height 27
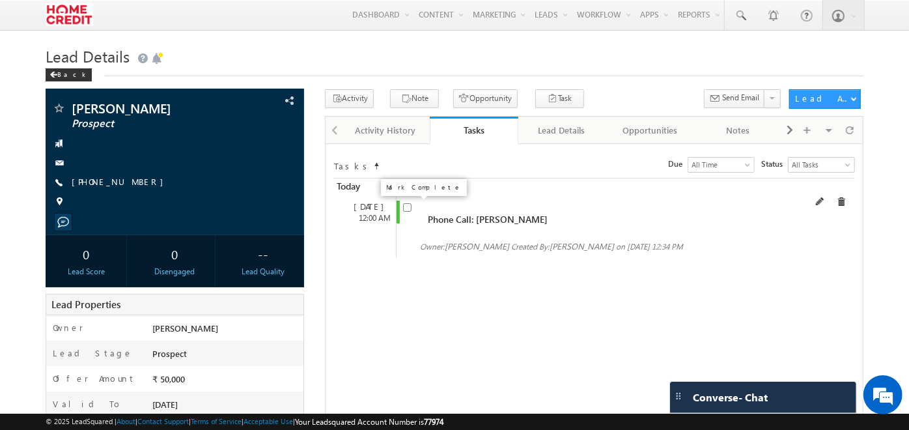
click at [406, 206] on input "checkbox" at bounding box center [407, 207] width 8 height 8
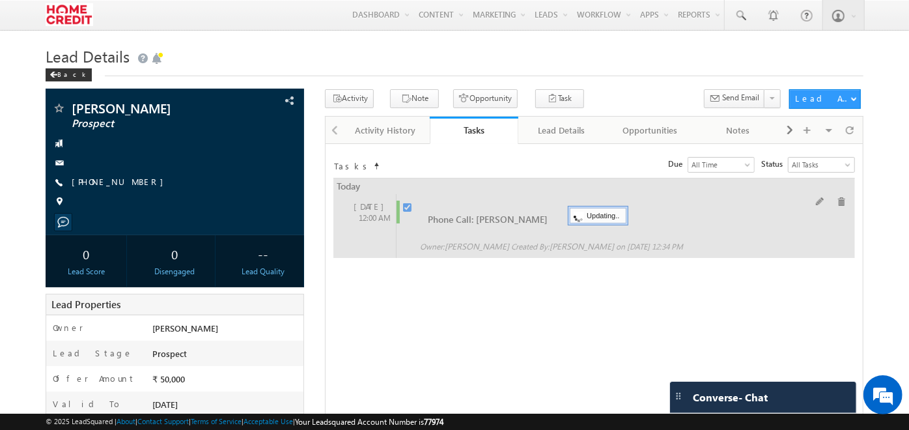
checkbox input "false"
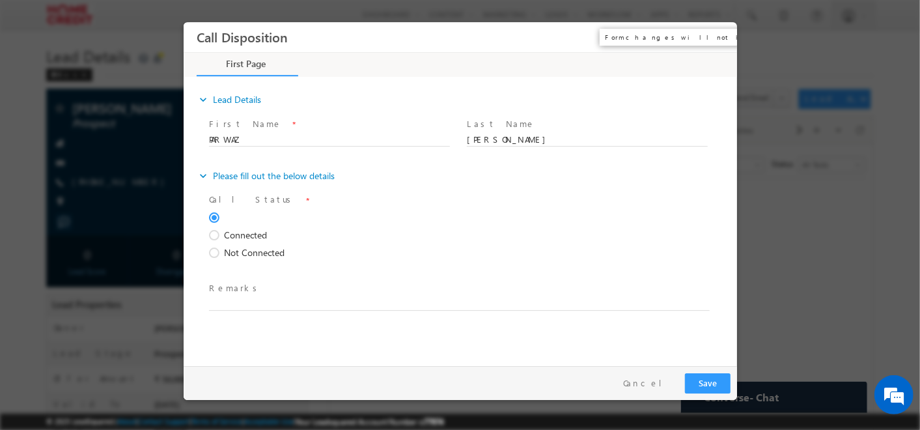
click at [723, 40] on button "×" at bounding box center [717, 37] width 22 height 24
